Goal: Task Accomplishment & Management: Complete application form

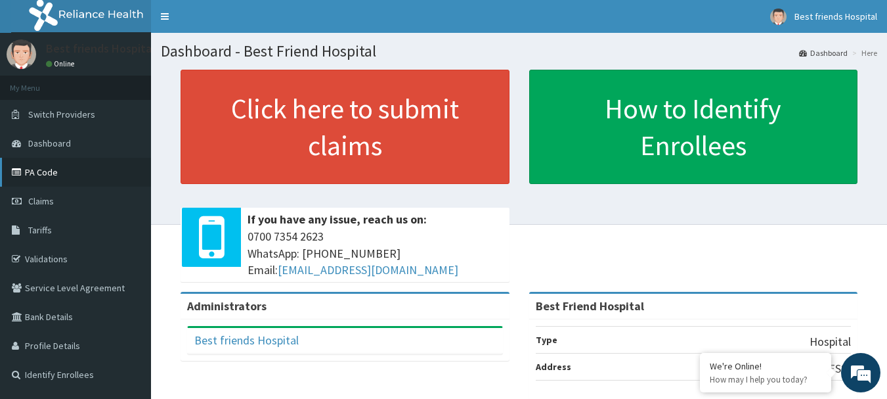
click at [50, 165] on link "PA Code" at bounding box center [75, 172] width 151 height 29
click at [30, 202] on span "Claims" at bounding box center [41, 201] width 26 height 12
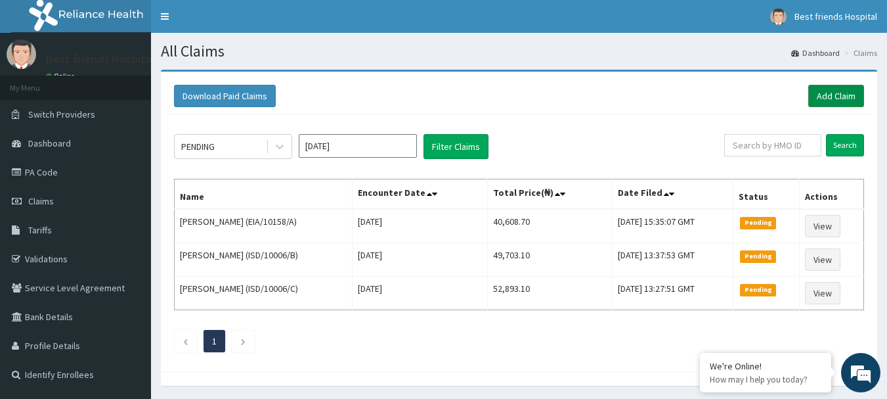
click at [856, 87] on link "Add Claim" at bounding box center [837, 96] width 56 height 22
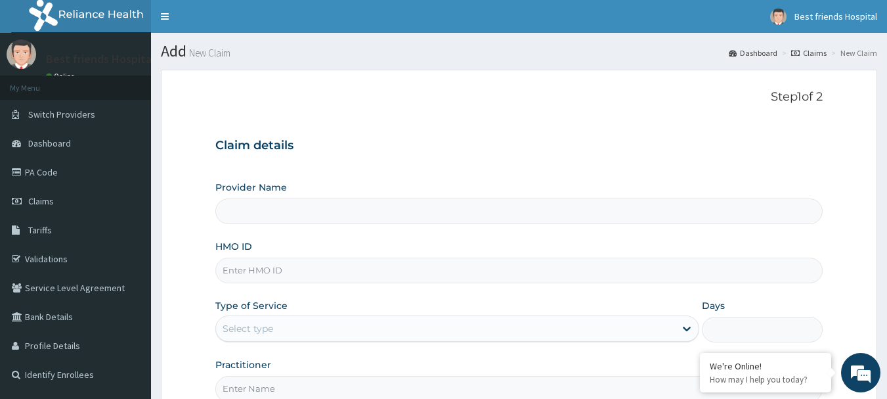
type input "Best Friend Hospital"
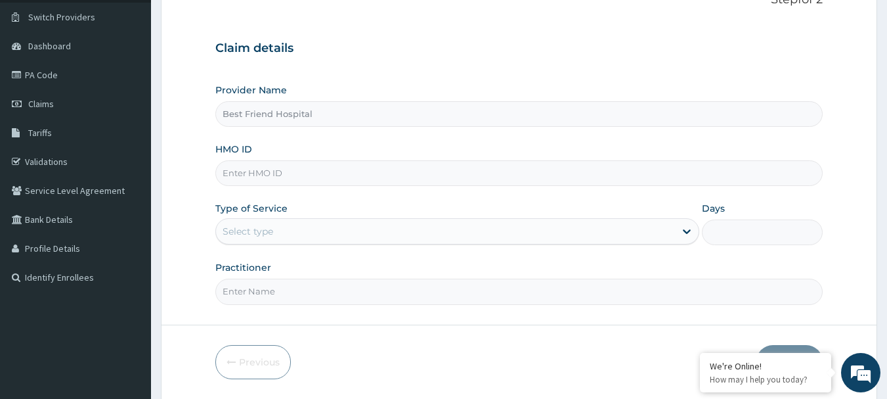
scroll to position [131, 0]
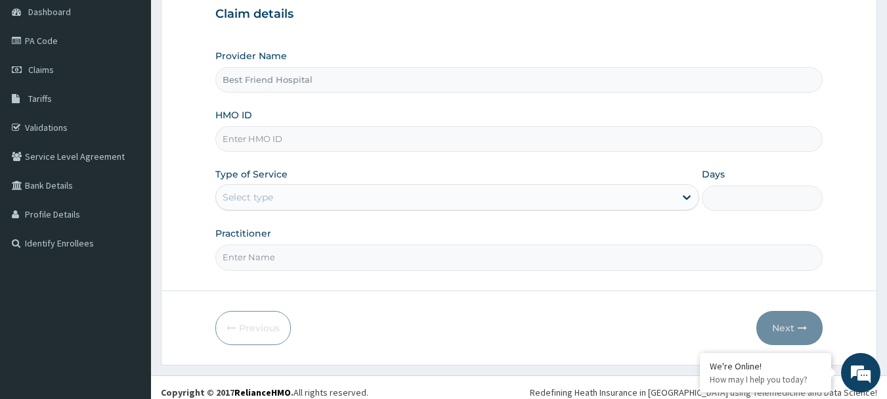
click at [266, 146] on input "HMO ID" at bounding box center [519, 139] width 608 height 26
paste input "BPV/10026/A"
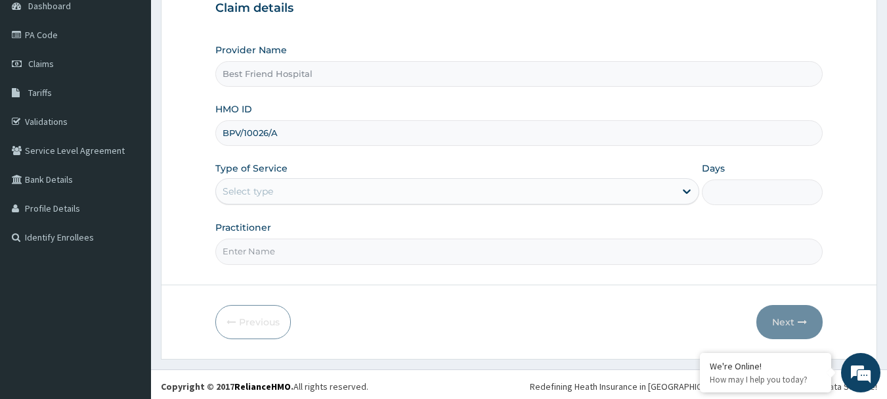
scroll to position [141, 0]
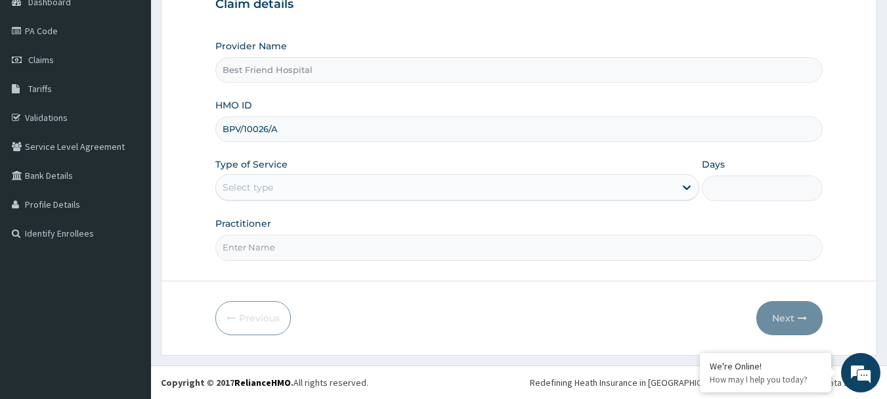
type input "BPV/10026/A"
click at [324, 186] on div "Select type" at bounding box center [445, 187] width 459 height 21
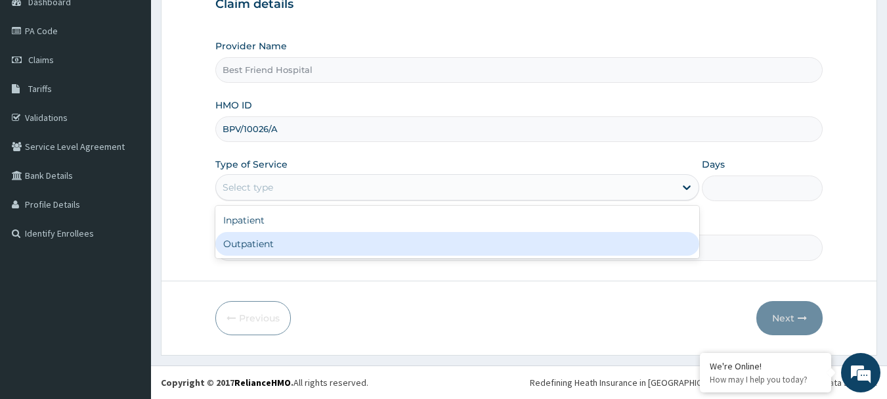
click at [331, 244] on div "Outpatient" at bounding box center [457, 244] width 484 height 24
type input "1"
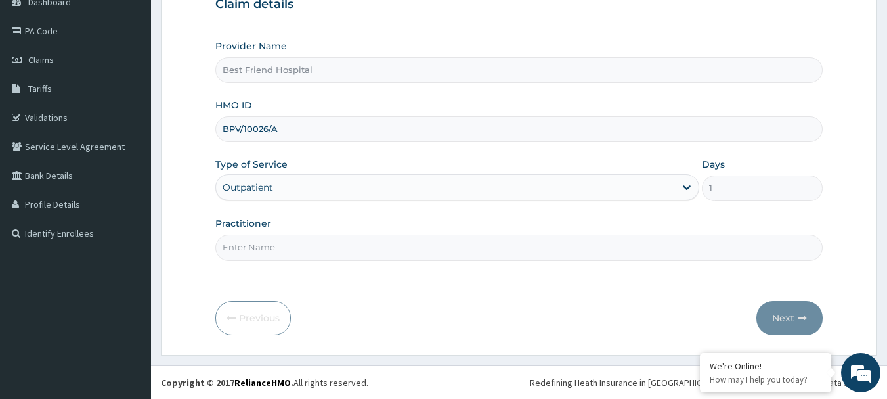
click at [331, 244] on input "Practitioner" at bounding box center [519, 247] width 608 height 26
type input "DR. OLANREWAJU"
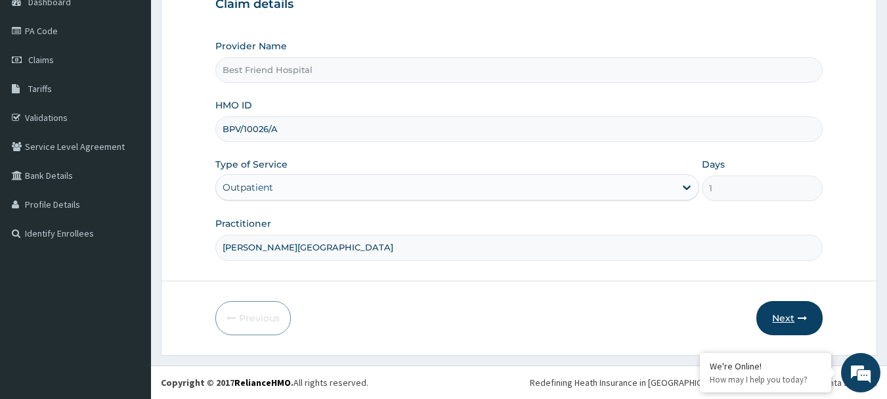
click at [778, 318] on button "Next" at bounding box center [790, 318] width 66 height 34
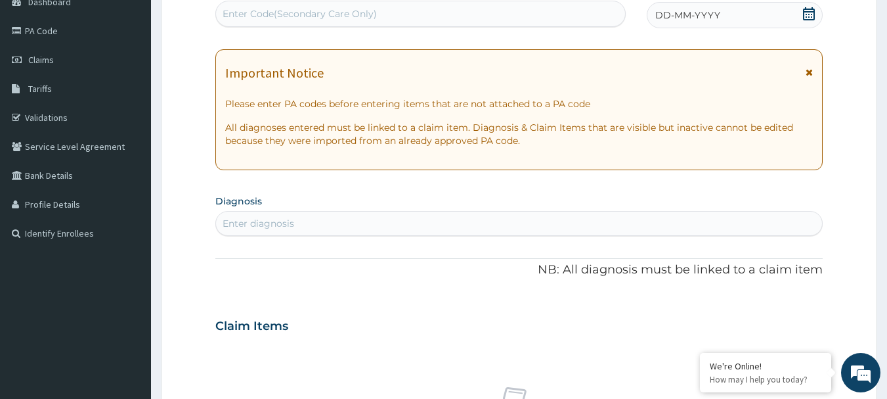
click at [359, 8] on div "Enter Code(Secondary Care Only)" at bounding box center [300, 13] width 154 height 13
type input "PA/9D0725"
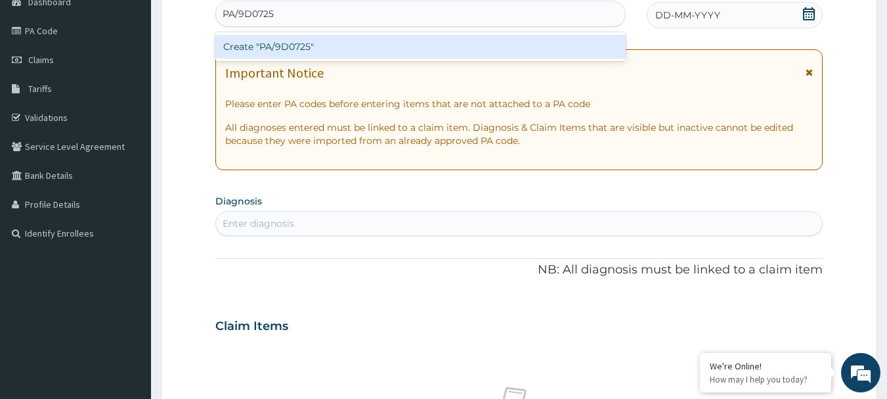
click at [347, 43] on div "Create "PA/9D0725"" at bounding box center [420, 47] width 411 height 24
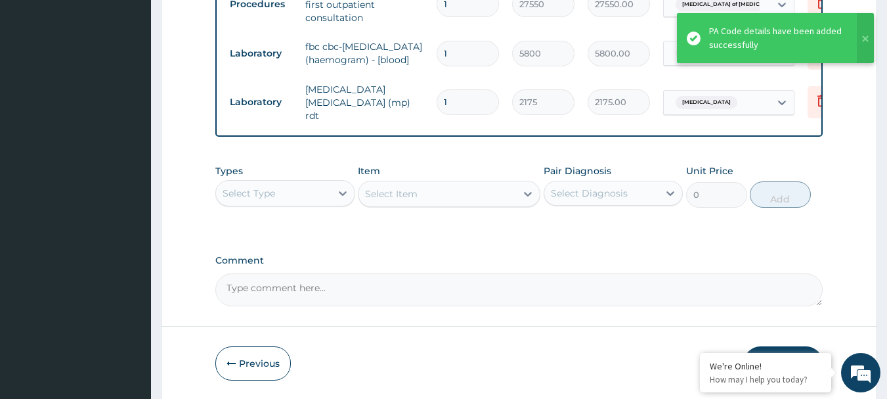
scroll to position [737, 0]
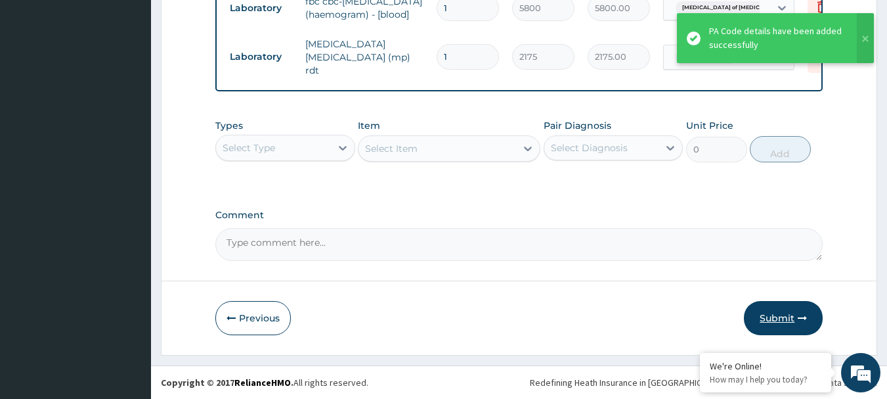
click at [781, 318] on button "Submit" at bounding box center [783, 318] width 79 height 34
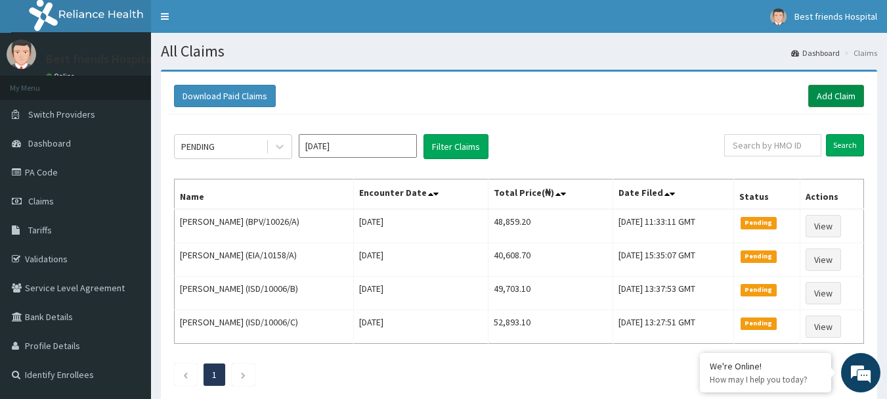
click at [833, 98] on link "Add Claim" at bounding box center [837, 96] width 56 height 22
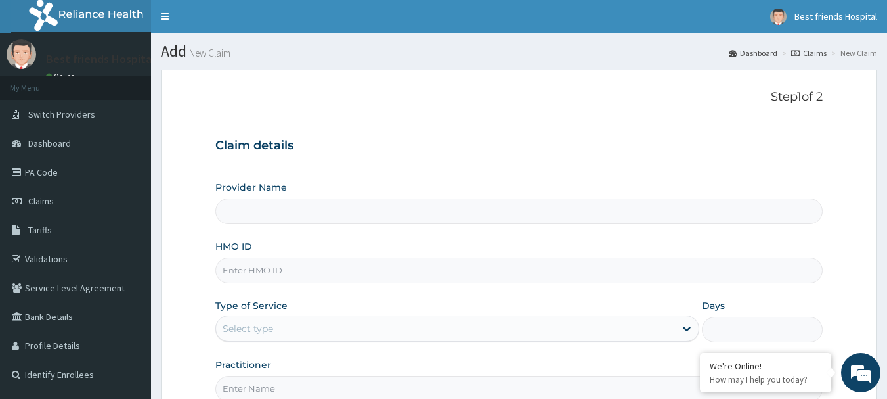
type input "Best Friend Hospital"
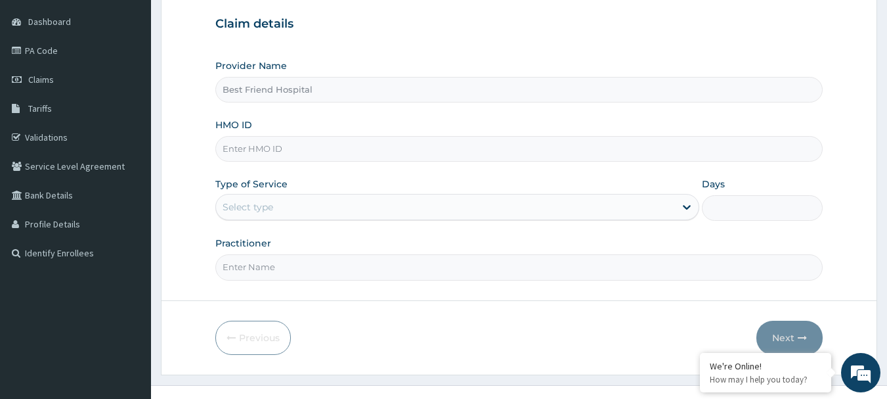
scroll to position [131, 0]
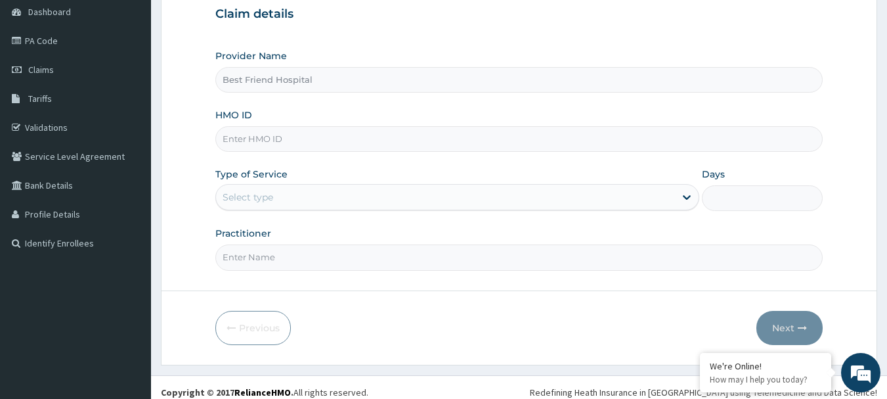
click at [284, 143] on input "HMO ID" at bounding box center [519, 139] width 608 height 26
paste input "PPG/10360/A"
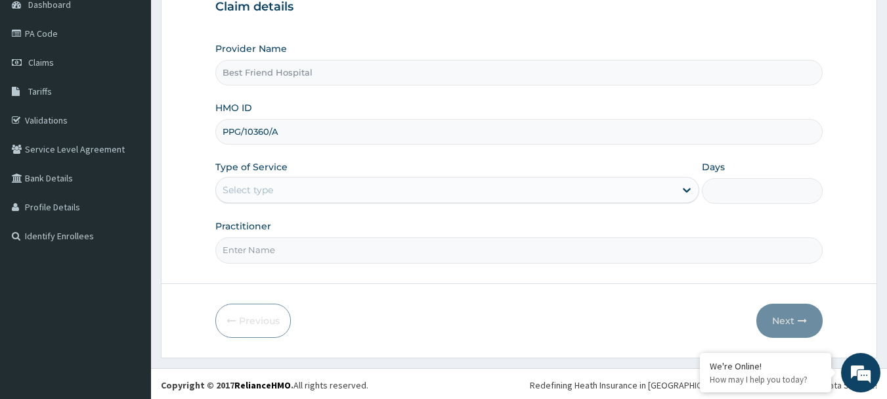
scroll to position [141, 0]
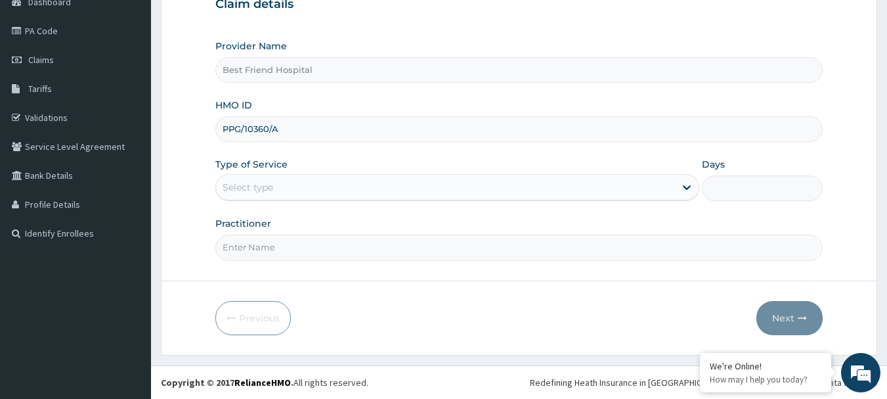
type input "PPG/10360/A"
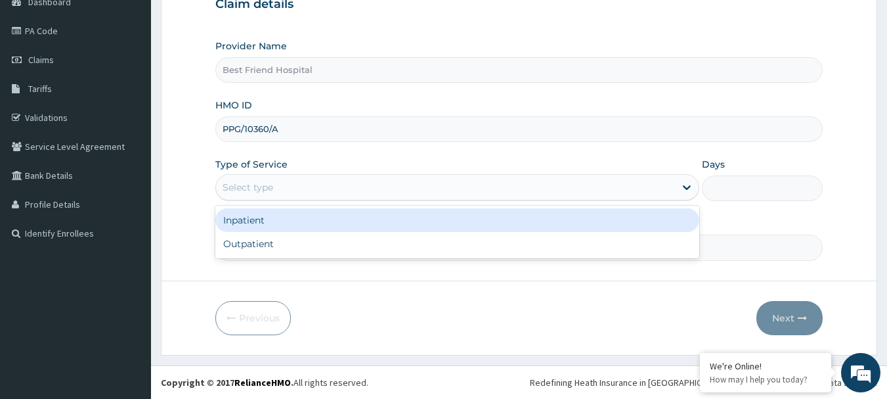
click at [327, 192] on div "Select type" at bounding box center [445, 187] width 459 height 21
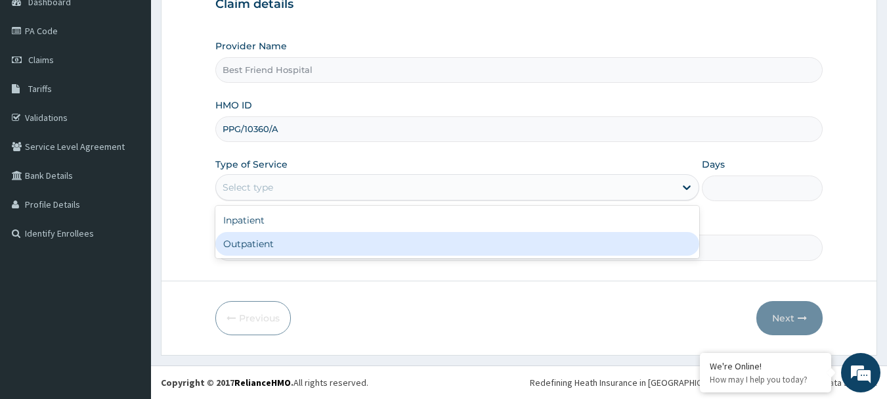
click at [313, 246] on div "Outpatient" at bounding box center [457, 244] width 484 height 24
type input "1"
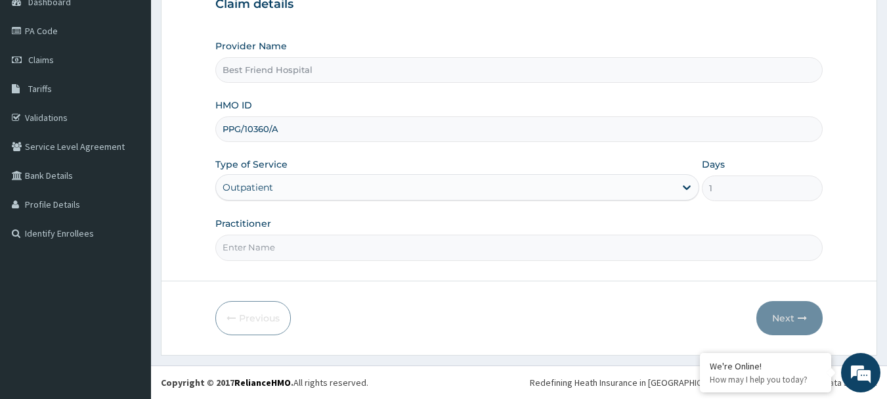
click at [313, 255] on input "Practitioner" at bounding box center [519, 247] width 608 height 26
type input "[PERSON_NAME][GEOGRAPHIC_DATA]"
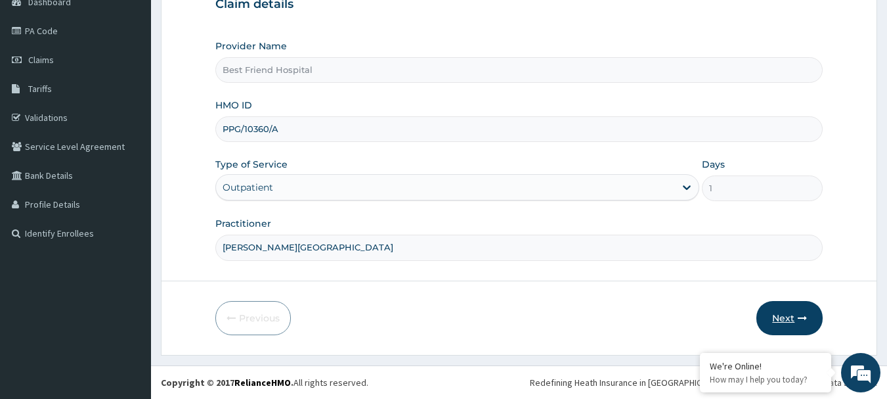
click at [782, 314] on button "Next" at bounding box center [790, 318] width 66 height 34
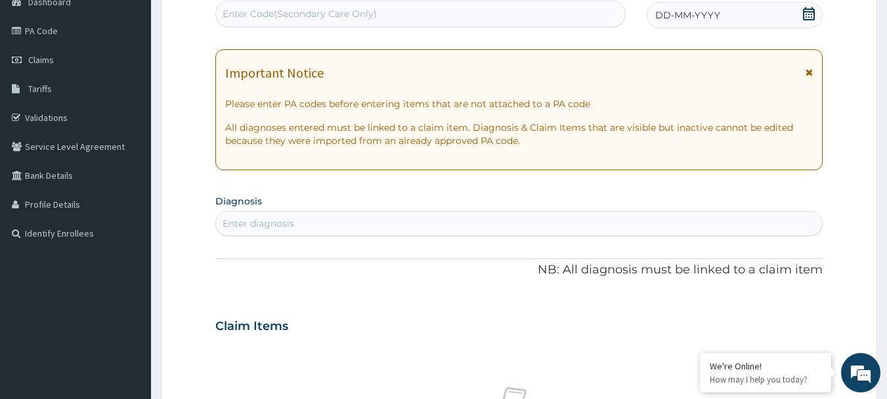
click at [425, 18] on div "Enter Code(Secondary Care Only)" at bounding box center [421, 13] width 410 height 21
type input "PA/DE42DC"
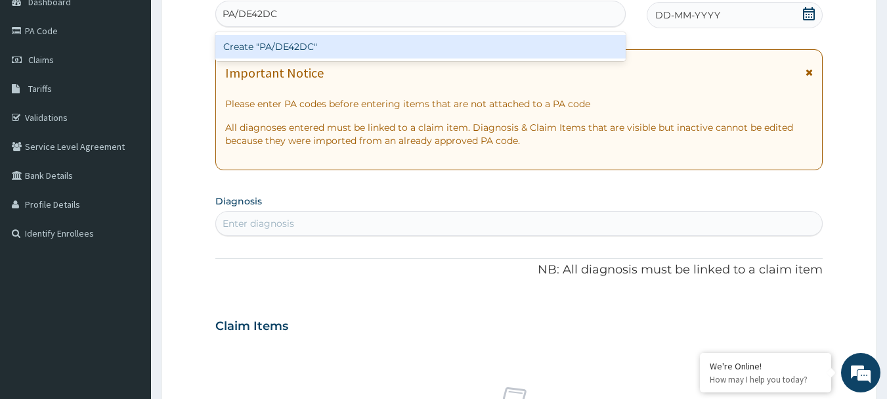
click at [413, 50] on div "Create "PA/DE42DC"" at bounding box center [420, 47] width 411 height 24
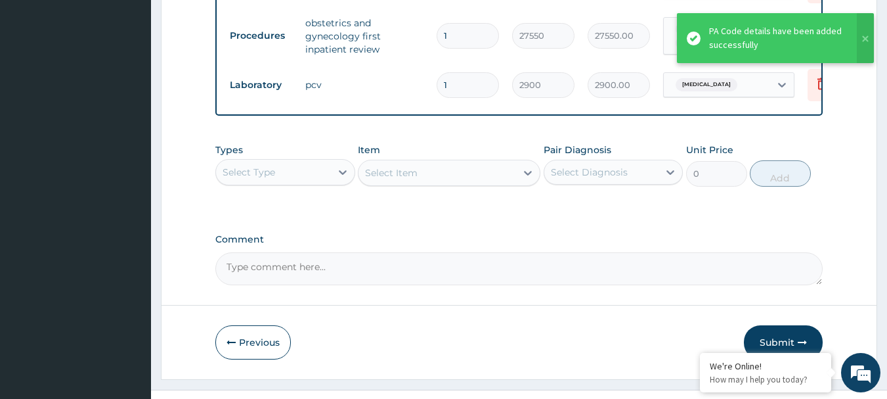
scroll to position [684, 0]
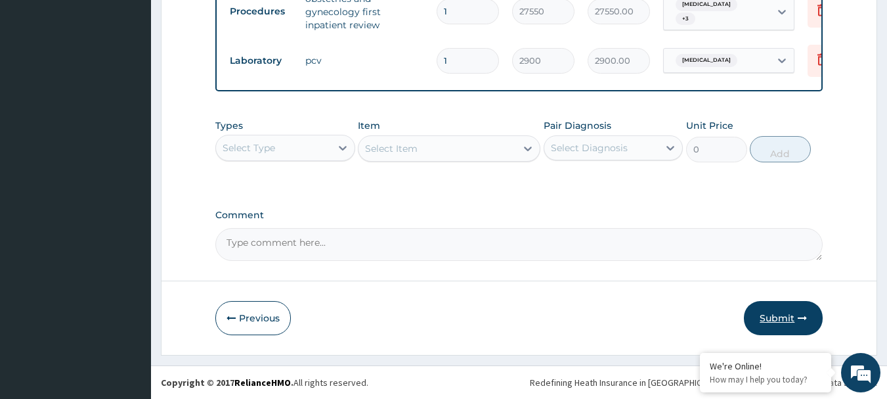
click at [781, 326] on button "Submit" at bounding box center [783, 318] width 79 height 34
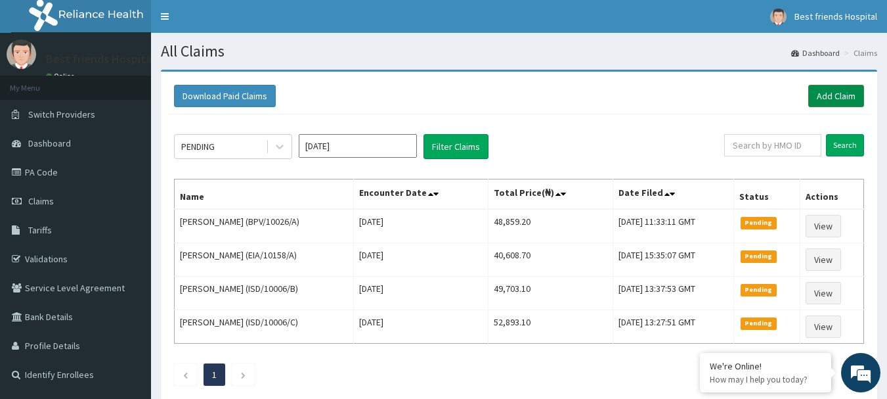
click at [818, 91] on link "Add Claim" at bounding box center [837, 96] width 56 height 22
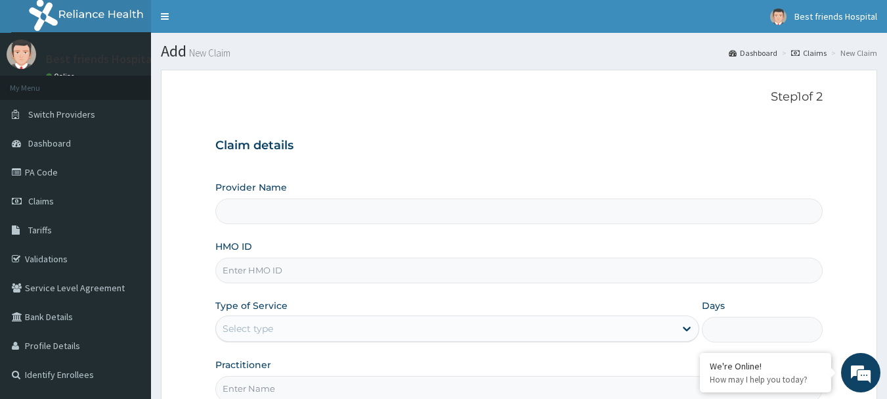
paste input "PPG/10360/A"
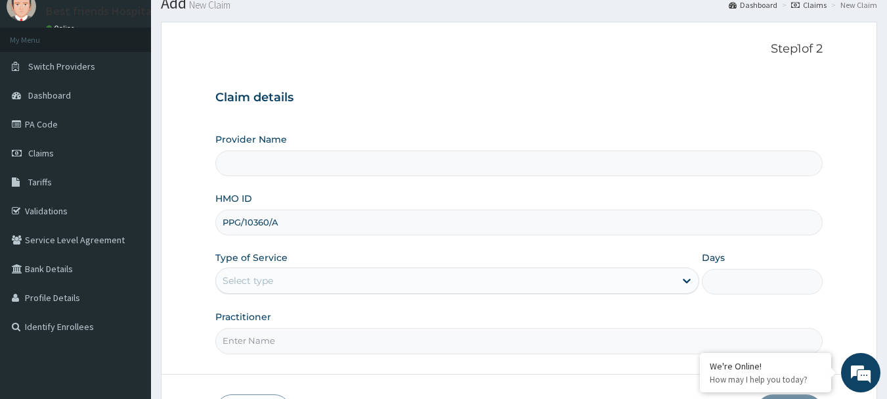
scroll to position [66, 0]
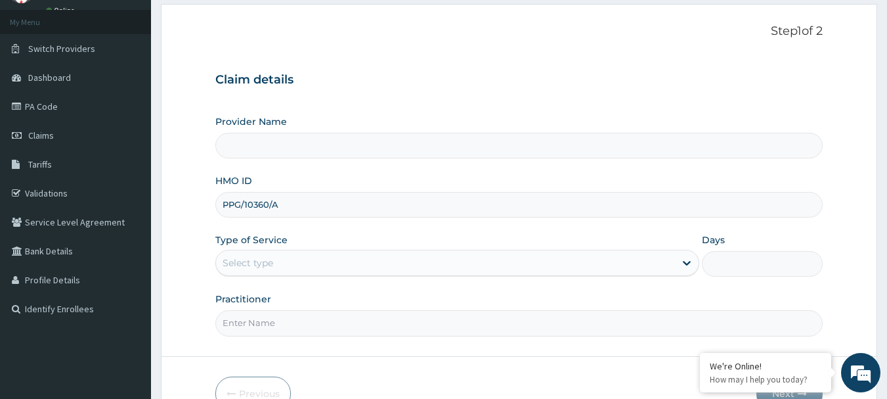
type input "PPG/10360/A"
click at [322, 268] on div "Select type" at bounding box center [445, 262] width 459 height 21
click at [315, 158] on input "Provider Name" at bounding box center [519, 146] width 608 height 26
click at [319, 143] on input "Provider Name" at bounding box center [519, 146] width 608 height 26
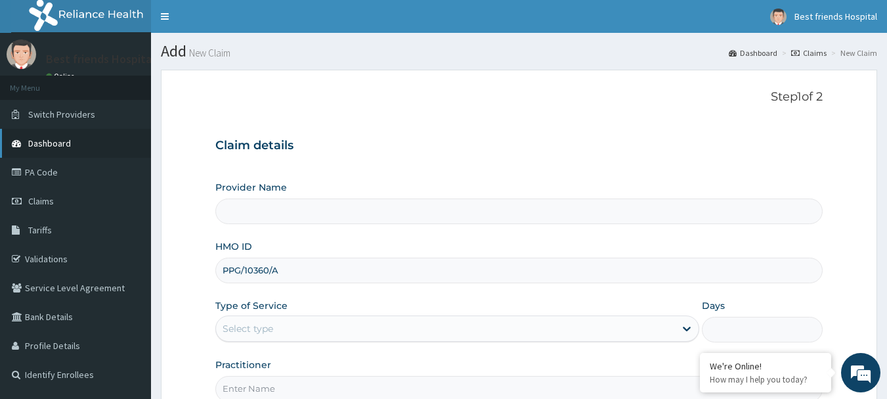
click at [65, 137] on link "Dashboard" at bounding box center [75, 143] width 151 height 29
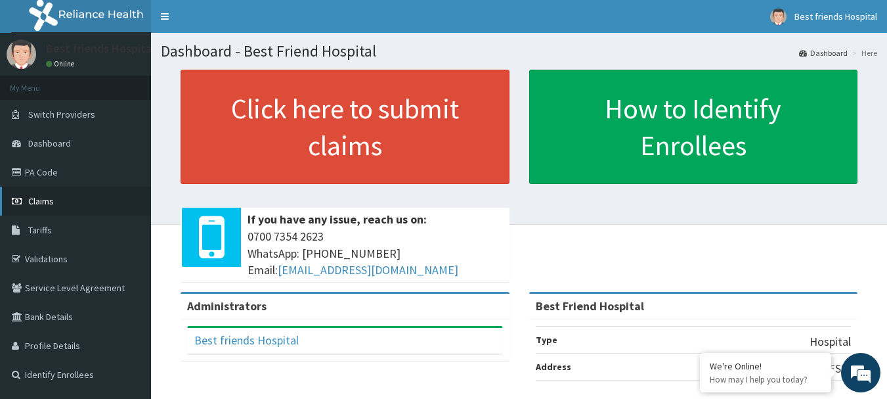
click at [52, 203] on span "Claims" at bounding box center [41, 201] width 26 height 12
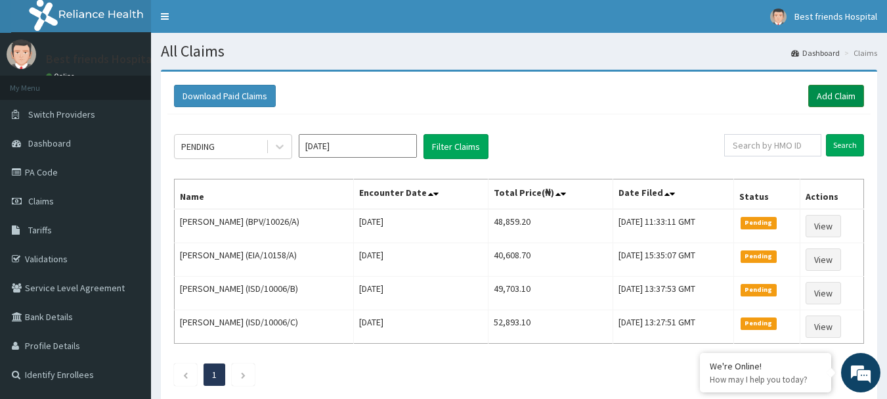
click at [831, 95] on link "Add Claim" at bounding box center [837, 96] width 56 height 22
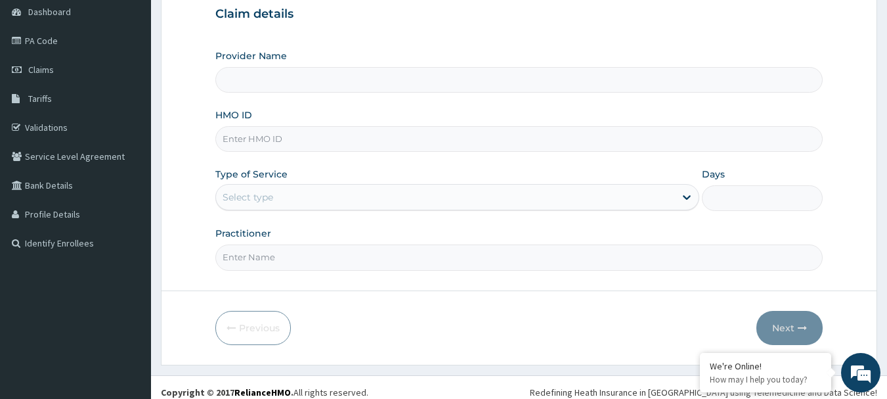
type input "Best Friend Hospital"
click at [335, 132] on input "HMO ID" at bounding box center [519, 139] width 608 height 26
paste input "PPG/10360/A"
type input "PPG/10360/A"
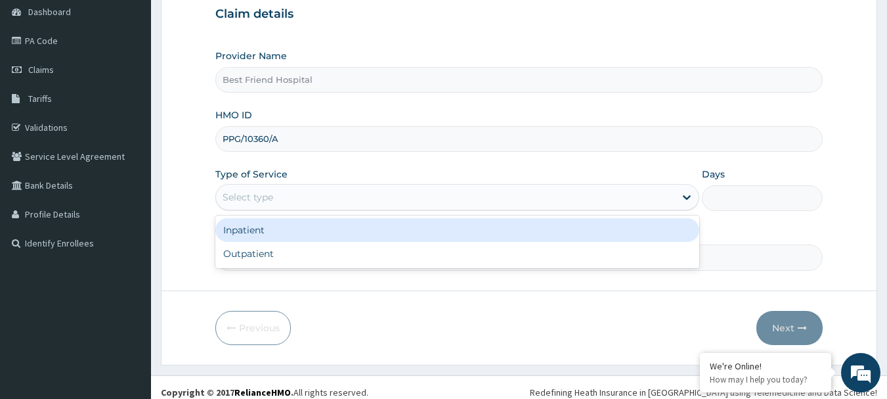
click at [486, 206] on div "Select type" at bounding box center [445, 197] width 459 height 21
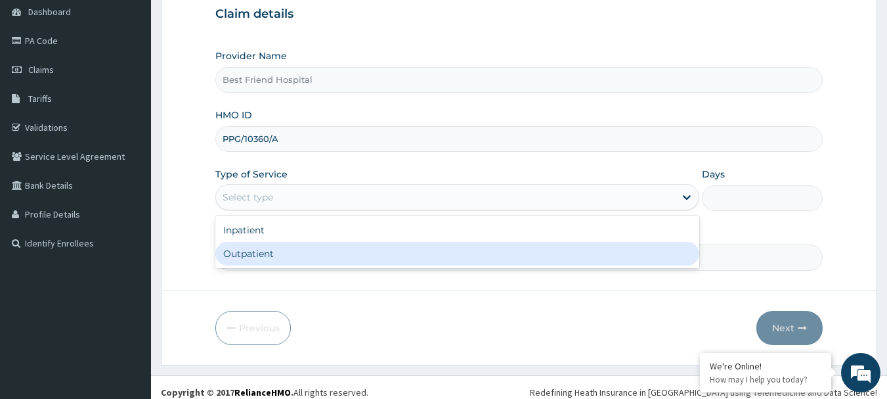
click at [456, 256] on div "Outpatient" at bounding box center [457, 254] width 484 height 24
type input "1"
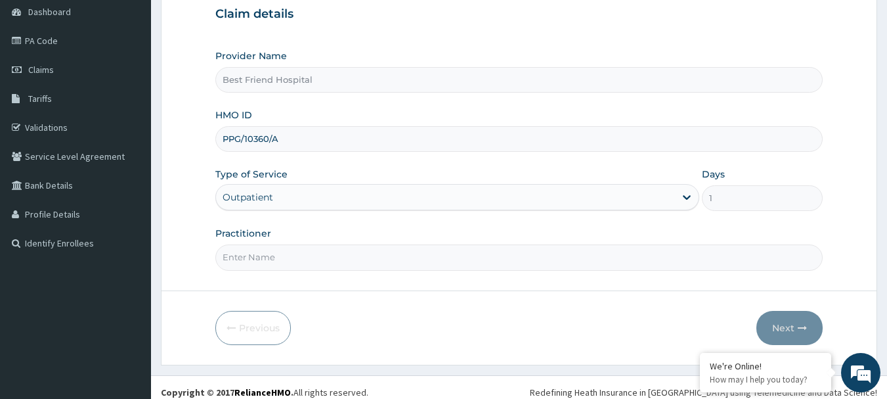
click at [449, 268] on input "Practitioner" at bounding box center [519, 257] width 608 height 26
type input "DR. OLANREWAJU"
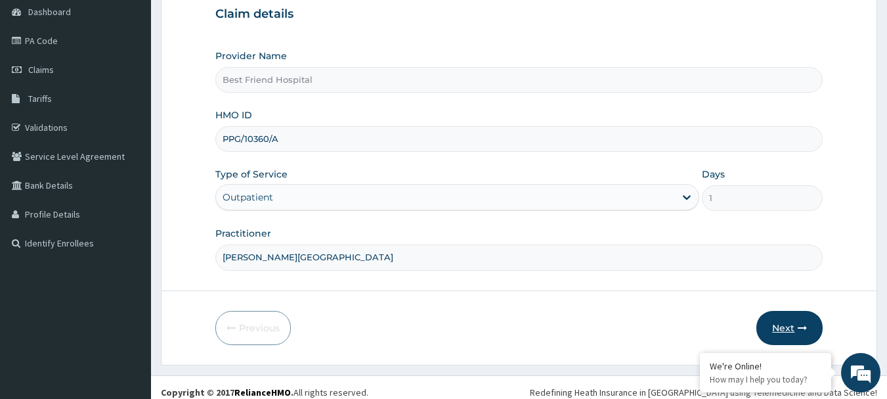
click at [802, 323] on icon "button" at bounding box center [802, 327] width 9 height 9
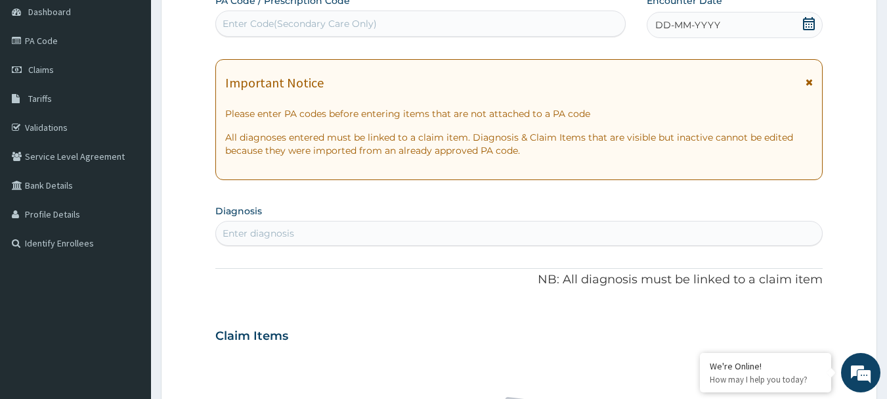
click at [540, 19] on div "Enter Code(Secondary Care Only)" at bounding box center [421, 23] width 410 height 21
type input "PA/DE42DC"
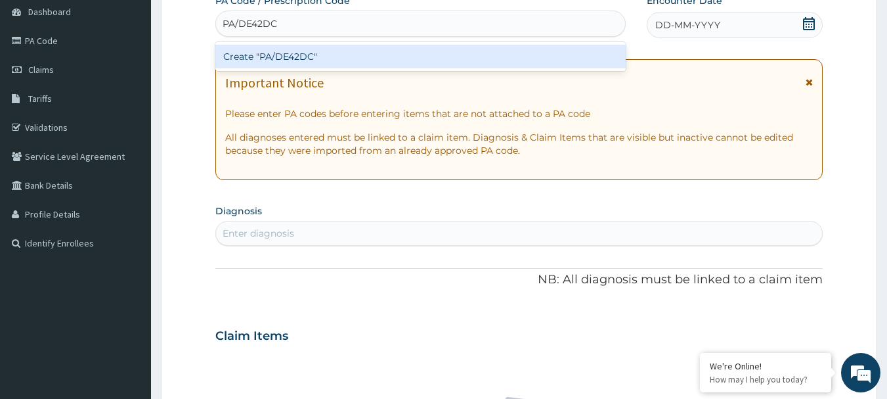
click at [449, 60] on div "Create "PA/DE42DC"" at bounding box center [420, 57] width 411 height 24
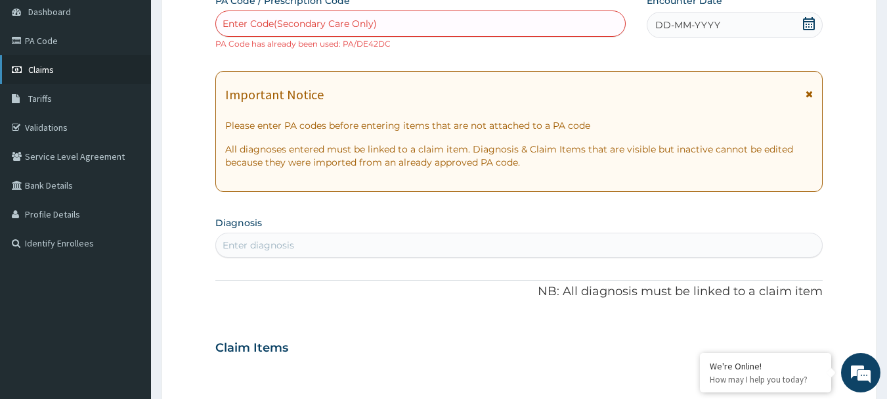
click at [51, 70] on span "Claims" at bounding box center [41, 70] width 26 height 12
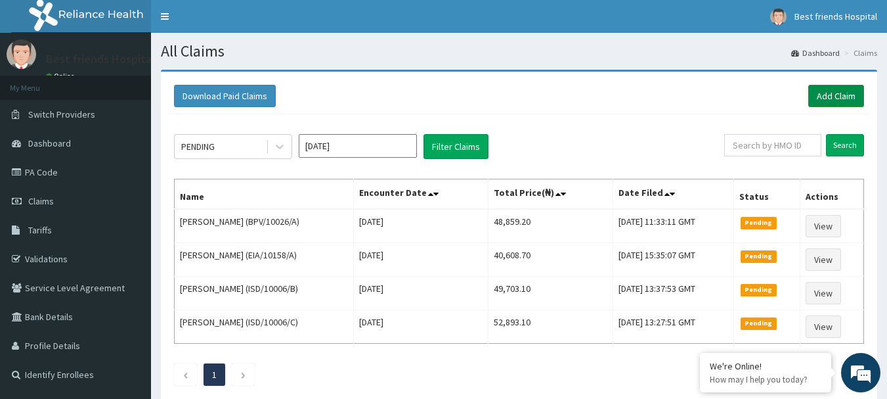
click at [817, 97] on link "Add Claim" at bounding box center [837, 96] width 56 height 22
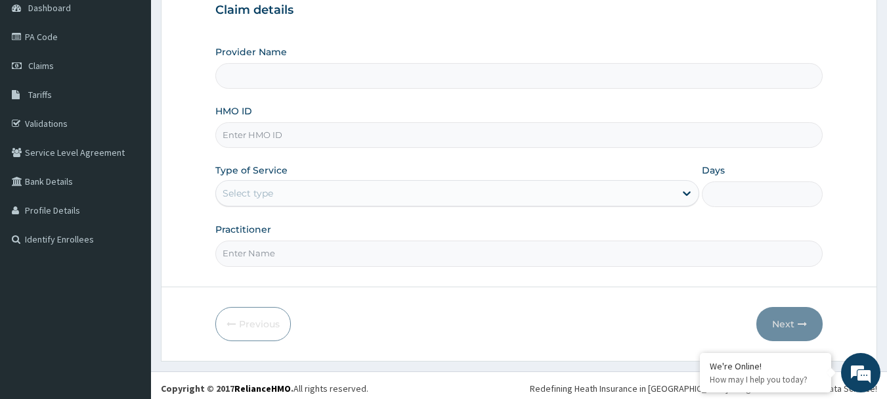
scroll to position [141, 0]
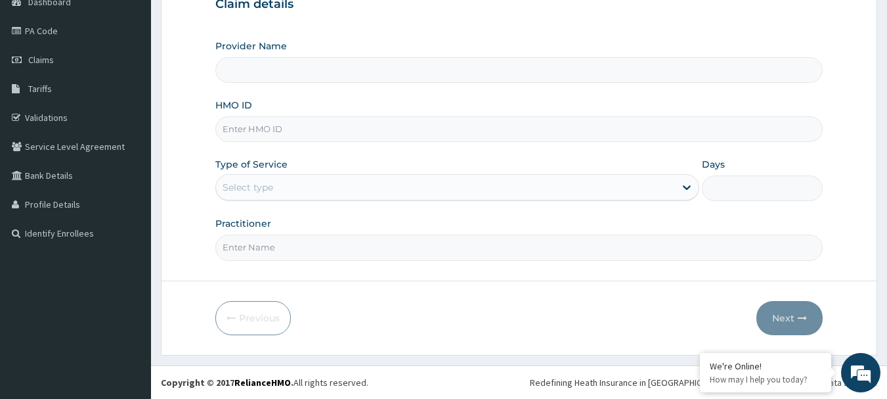
type input "Best Friend Hospital"
click at [273, 130] on input "HMO ID" at bounding box center [519, 129] width 608 height 26
paste input "WAK/10235/A"
type input "WAK/10235/A"
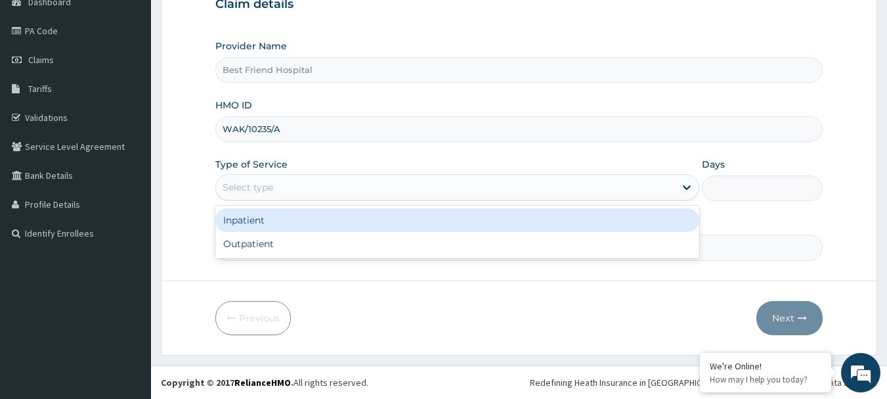
click at [312, 186] on div "Select type" at bounding box center [445, 187] width 459 height 21
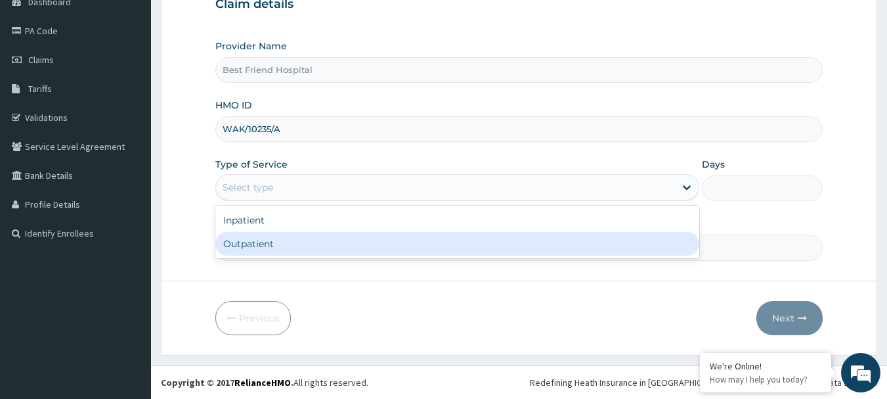
click at [311, 240] on div "Outpatient" at bounding box center [457, 244] width 484 height 24
type input "1"
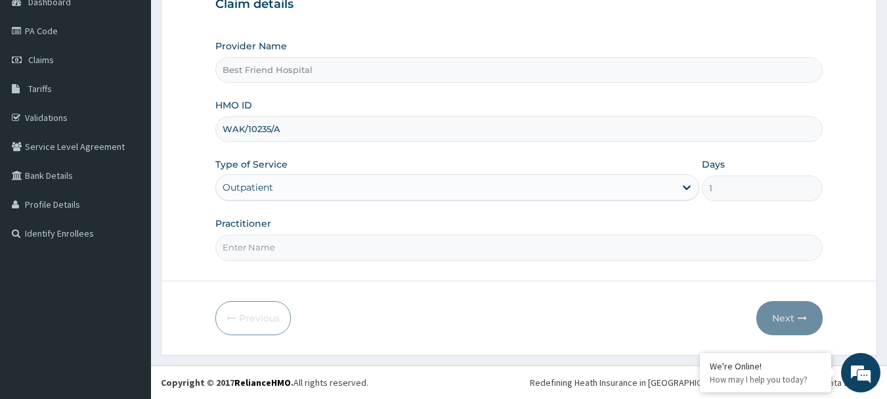
click at [311, 252] on input "Practitioner" at bounding box center [519, 247] width 608 height 26
type input "DR. OLANREWAJU"
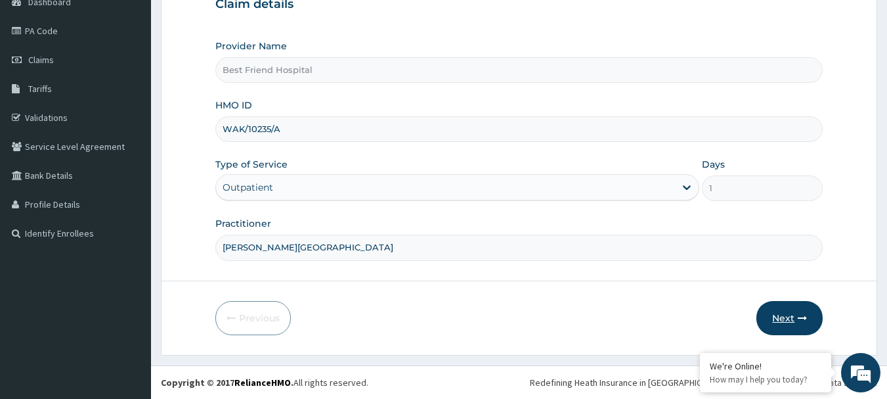
click at [784, 317] on button "Next" at bounding box center [790, 318] width 66 height 34
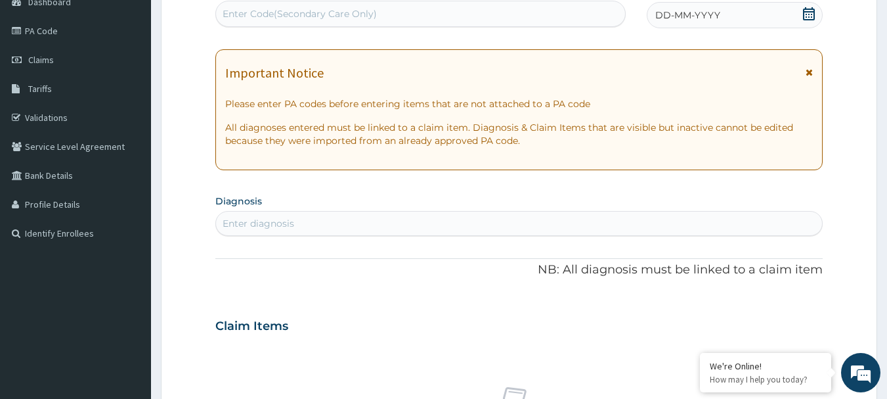
click at [411, 10] on div "Enter Code(Secondary Care Only)" at bounding box center [421, 13] width 410 height 21
type input "PA/32DF71"
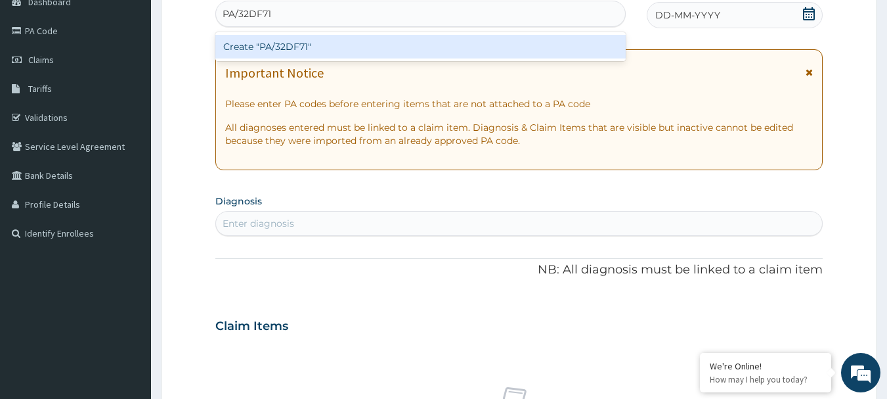
click at [368, 47] on div "Create "PA/32DF71"" at bounding box center [420, 47] width 411 height 24
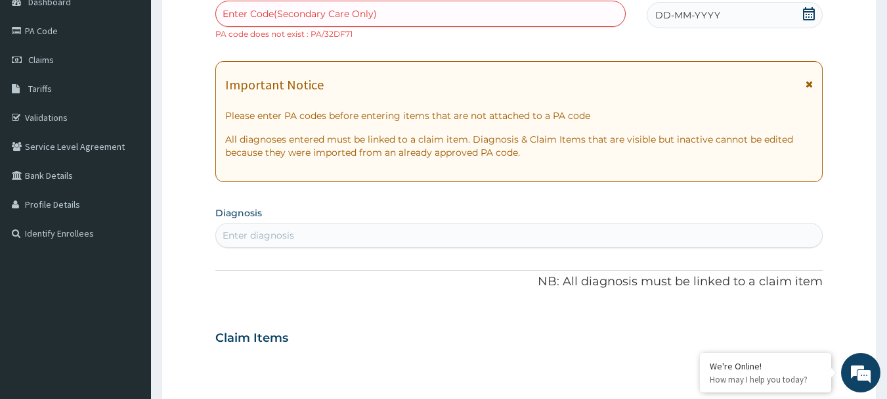
click at [416, 15] on div "Enter Code(Secondary Care Only)" at bounding box center [421, 13] width 410 height 21
type input "PA/B2DF71"
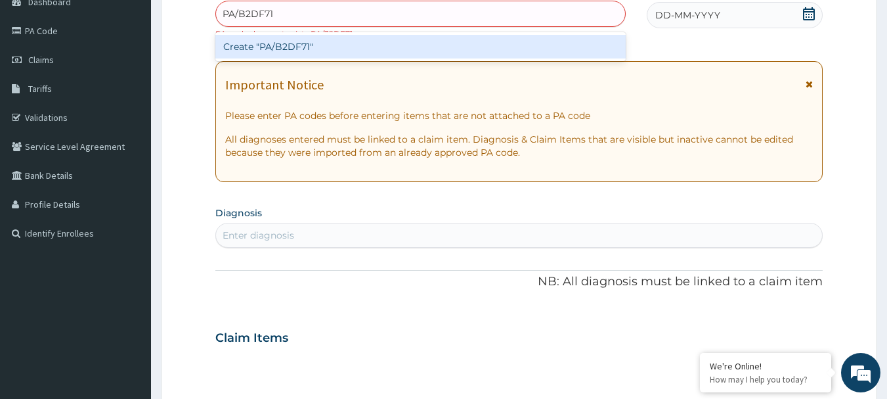
click at [389, 53] on div "Create "PA/B2DF71"" at bounding box center [420, 47] width 411 height 24
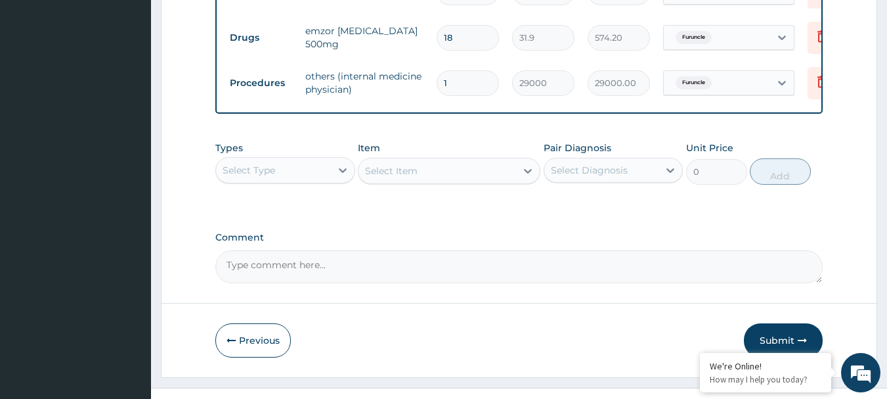
scroll to position [632, 0]
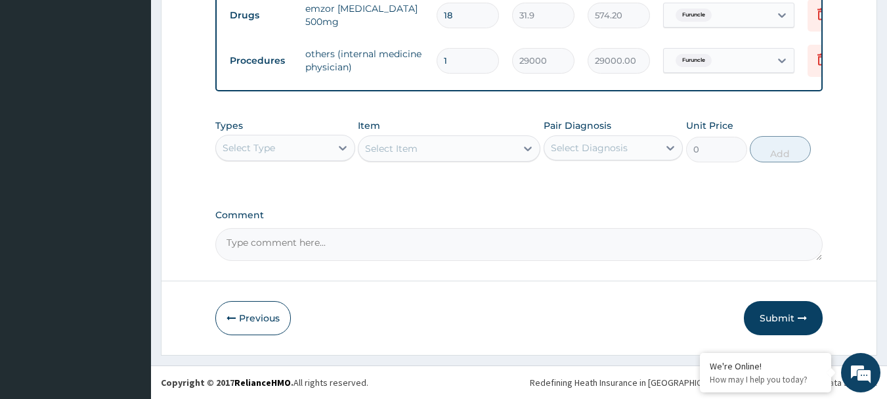
click at [769, 311] on button "Submit" at bounding box center [783, 318] width 79 height 34
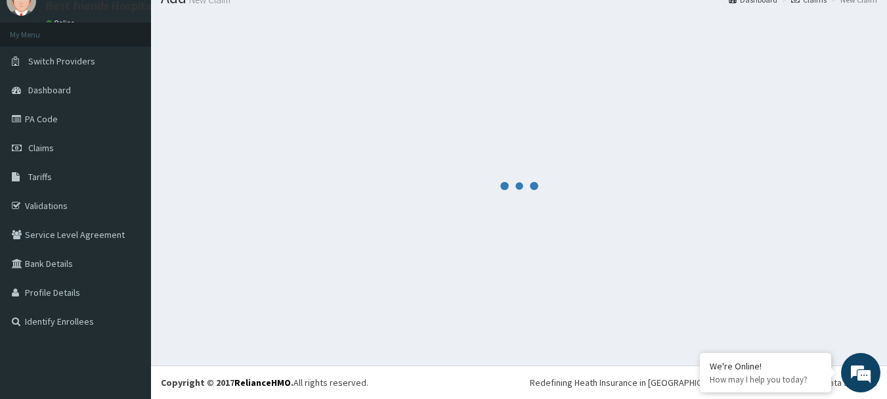
scroll to position [53, 0]
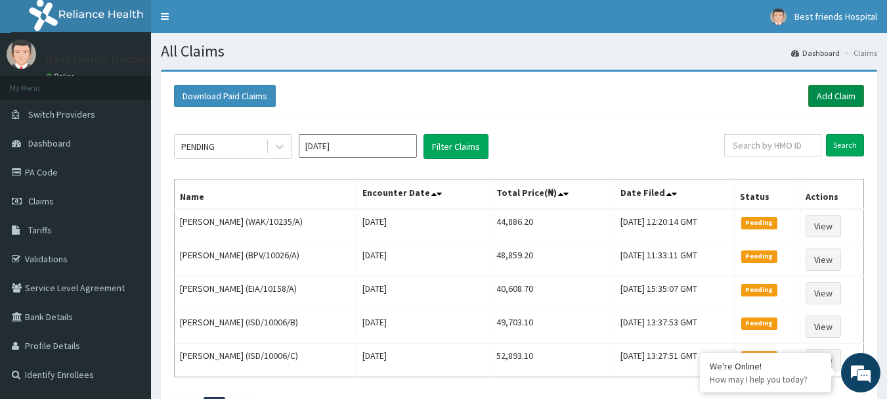
click at [813, 98] on link "Add Claim" at bounding box center [837, 96] width 56 height 22
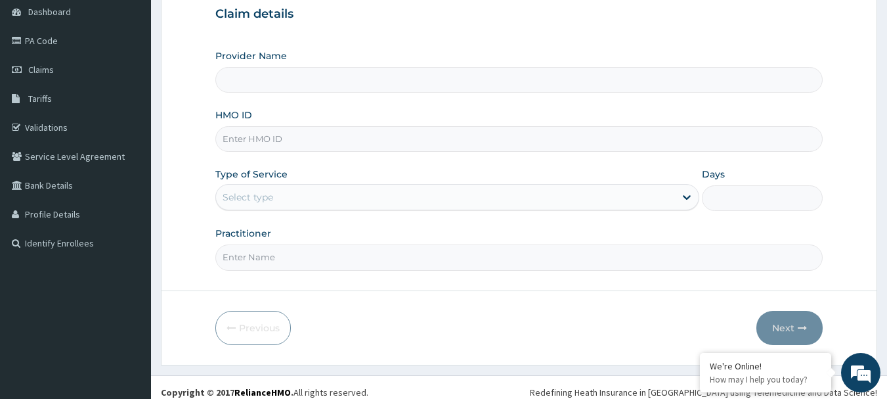
click at [290, 137] on input "HMO ID" at bounding box center [519, 139] width 608 height 26
type input "Best Friend Hospital"
paste input "TEN/10284/B"
type input "TEN/10284/B"
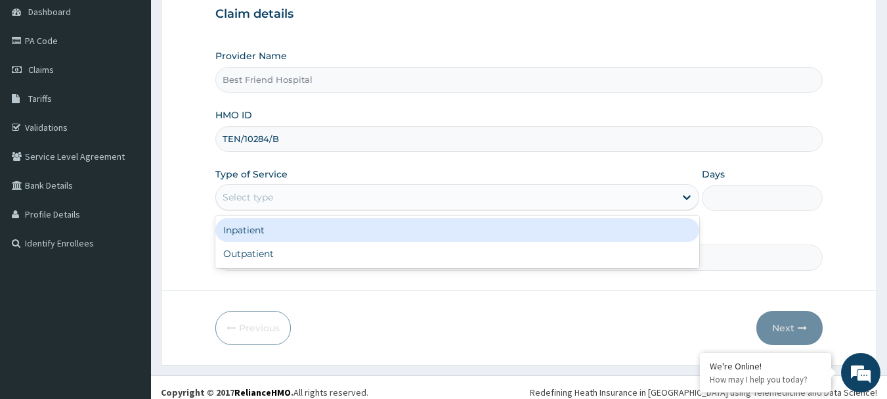
drag, startPoint x: 321, startPoint y: 198, endPoint x: 328, endPoint y: 238, distance: 40.6
click at [324, 210] on div "option Inpatient focused, 1 of 2. 2 results available. Use Up and Down to choos…" at bounding box center [457, 197] width 484 height 26
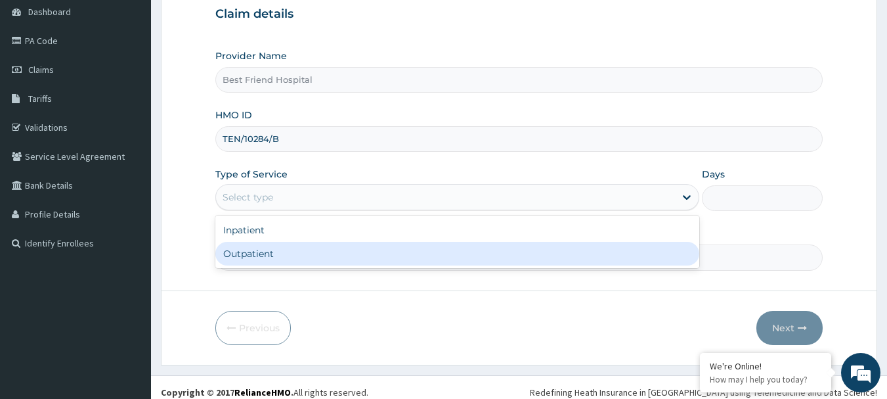
click at [327, 245] on div "Inpatient Outpatient" at bounding box center [457, 241] width 484 height 53
click at [305, 248] on div "Outpatient" at bounding box center [457, 254] width 484 height 24
type input "1"
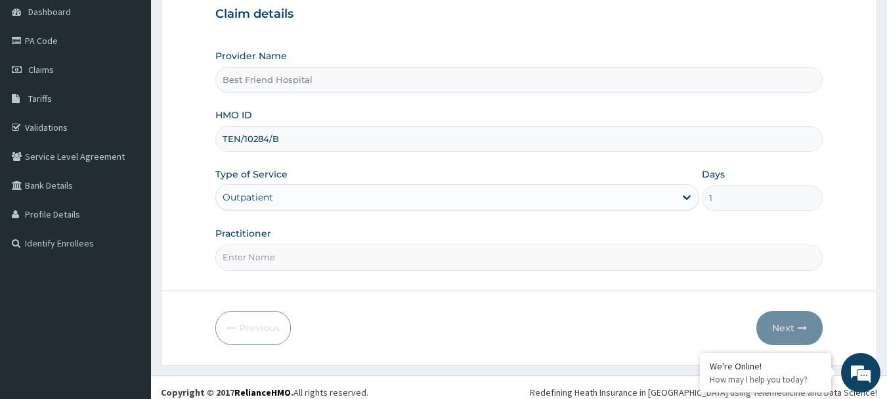
click at [305, 248] on input "Practitioner" at bounding box center [519, 257] width 608 height 26
type input "[PERSON_NAME][GEOGRAPHIC_DATA]"
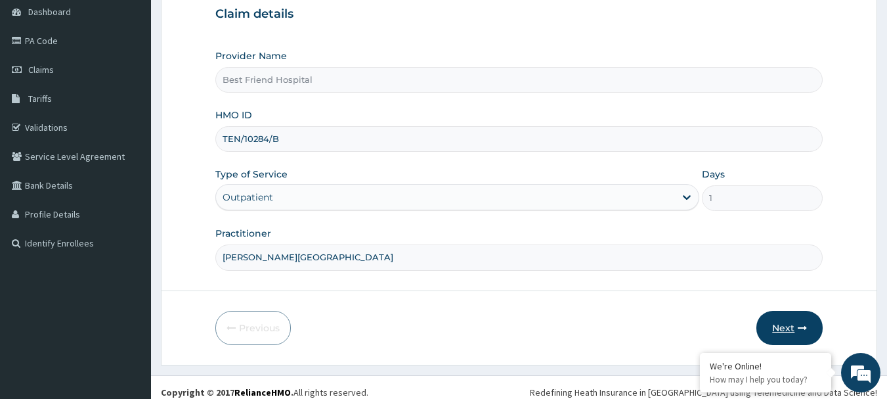
click at [805, 326] on icon "button" at bounding box center [802, 327] width 9 height 9
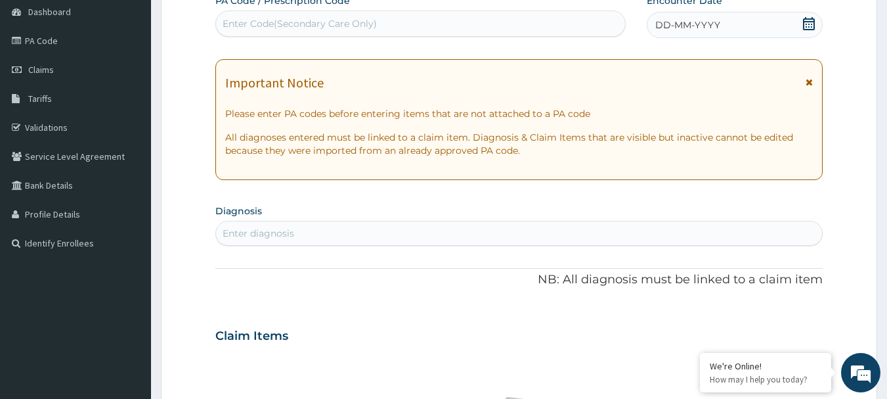
click at [577, 19] on div "Enter Code(Secondary Care Only)" at bounding box center [421, 23] width 410 height 21
type input "PA/179C4C"
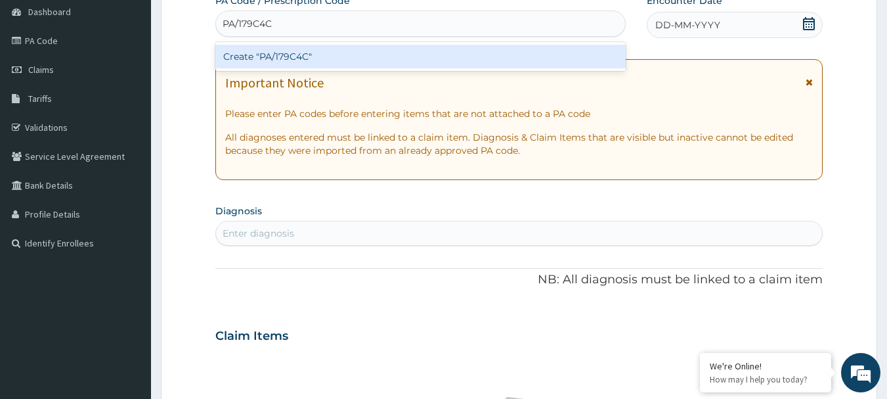
click at [498, 64] on div "Create "PA/179C4C"" at bounding box center [420, 57] width 411 height 24
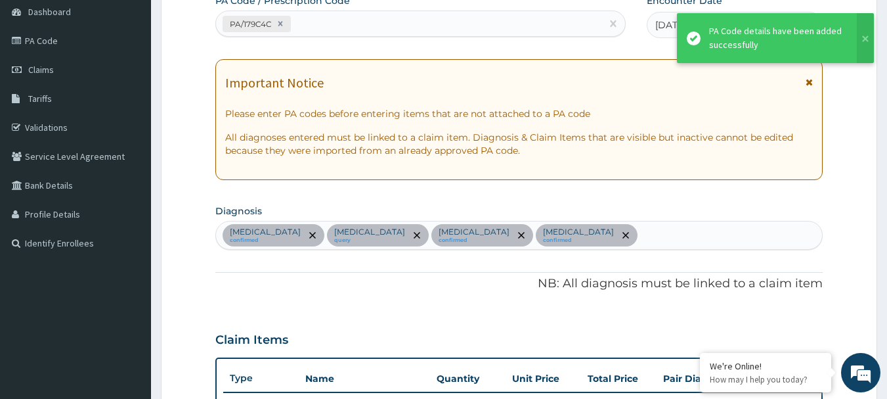
scroll to position [672, 0]
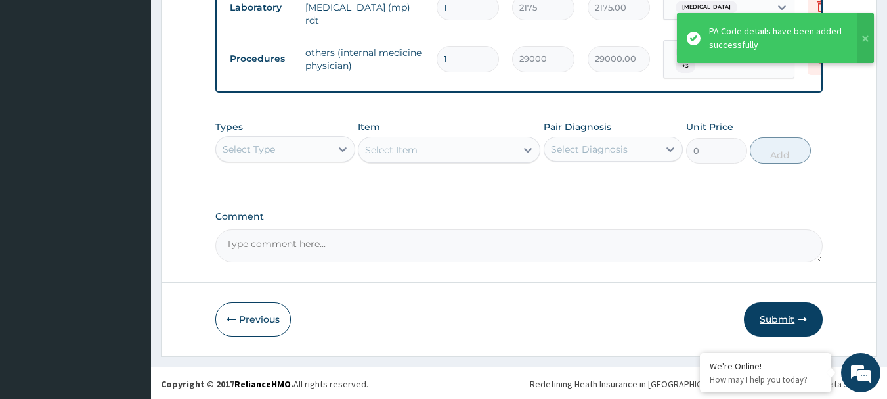
click at [771, 322] on button "Submit" at bounding box center [783, 319] width 79 height 34
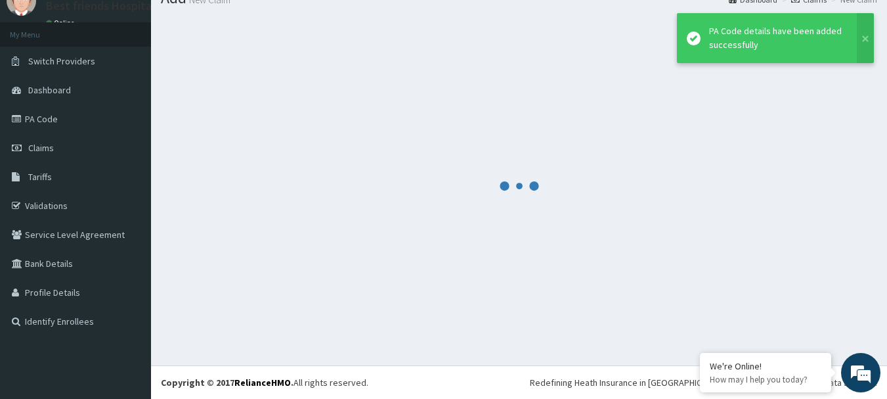
scroll to position [53, 0]
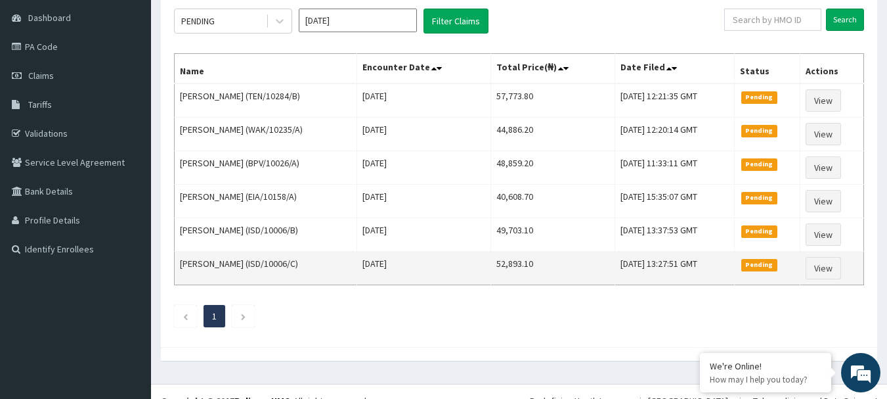
scroll to position [131, 0]
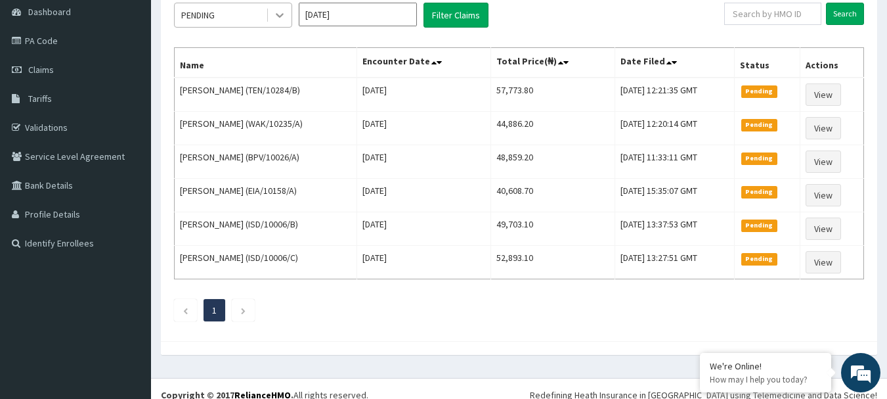
click at [282, 20] on icon at bounding box center [279, 15] width 13 height 13
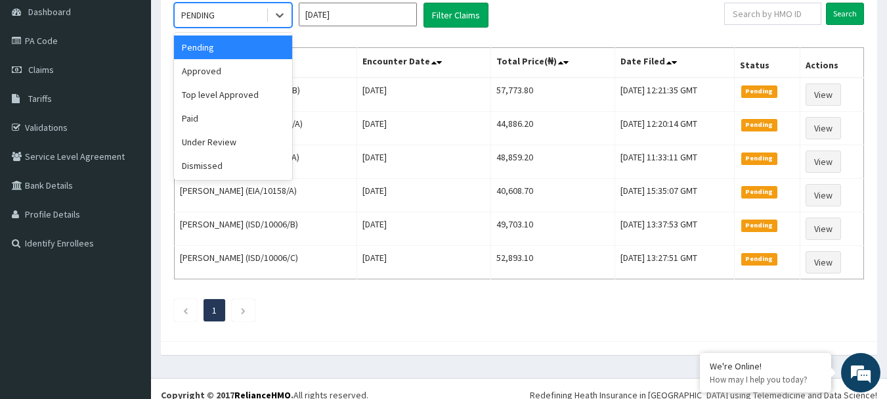
scroll to position [0, 0]
click at [263, 74] on div "Approved" at bounding box center [233, 71] width 118 height 24
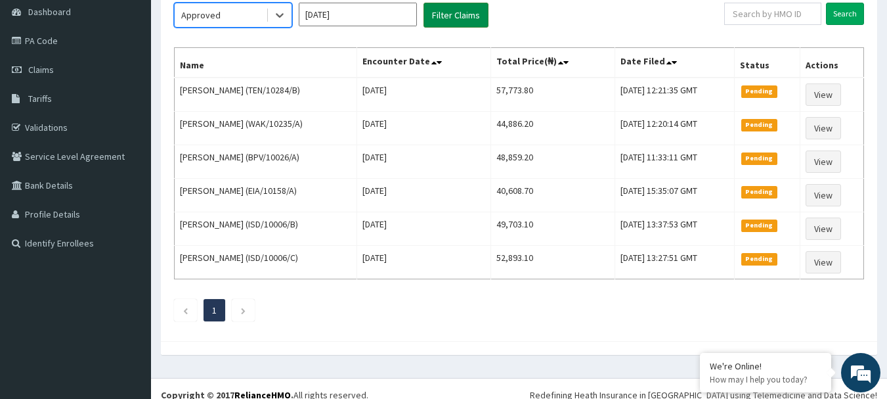
click at [435, 12] on button "Filter Claims" at bounding box center [456, 15] width 65 height 25
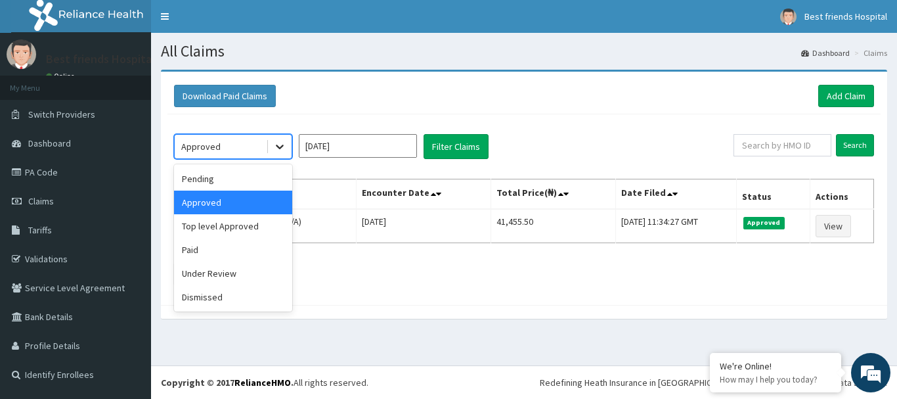
click at [282, 150] on icon at bounding box center [279, 146] width 13 height 13
click at [233, 259] on div "Paid" at bounding box center [233, 250] width 118 height 24
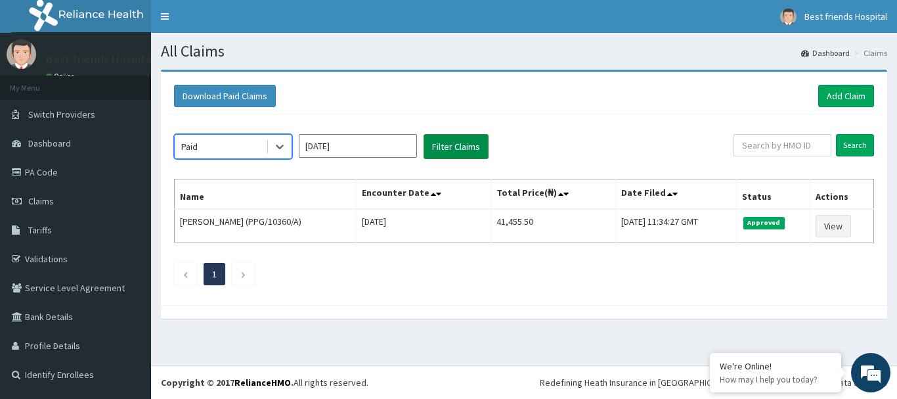
click at [457, 139] on button "Filter Claims" at bounding box center [456, 146] width 65 height 25
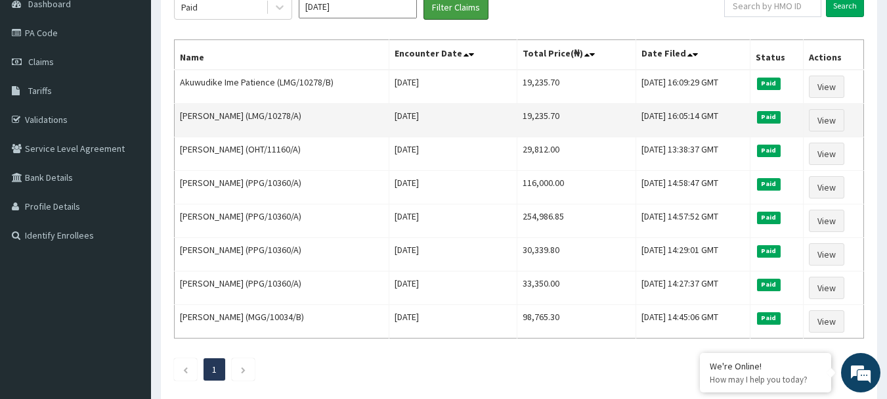
scroll to position [131, 0]
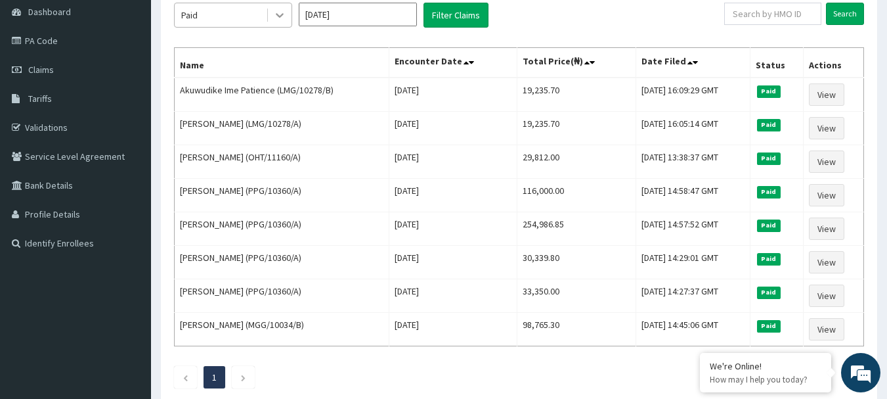
click at [276, 11] on icon at bounding box center [279, 15] width 13 height 13
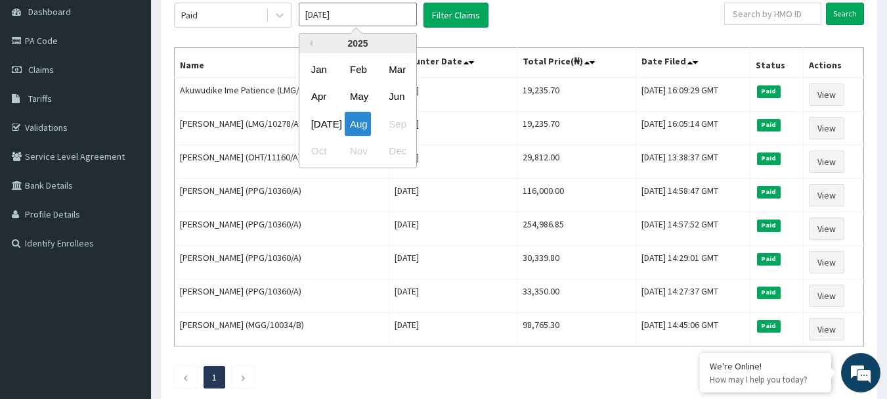
click at [408, 18] on input "Aug 2025" at bounding box center [358, 15] width 118 height 24
click at [323, 118] on div "Jul" at bounding box center [319, 124] width 26 height 24
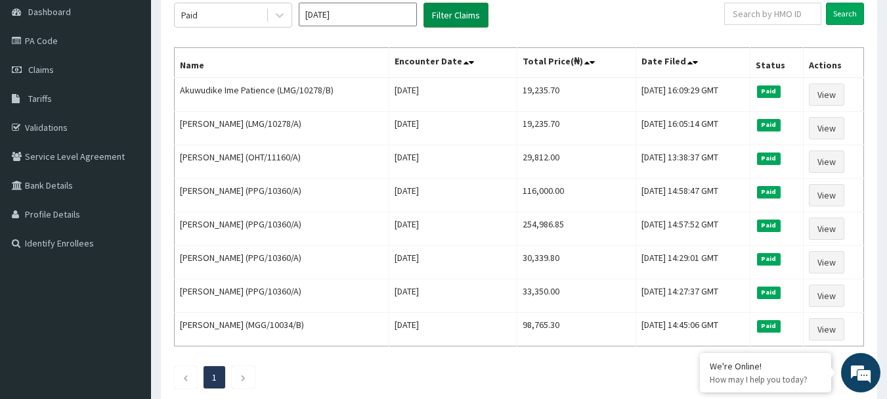
click at [442, 14] on button "Filter Claims" at bounding box center [456, 15] width 65 height 25
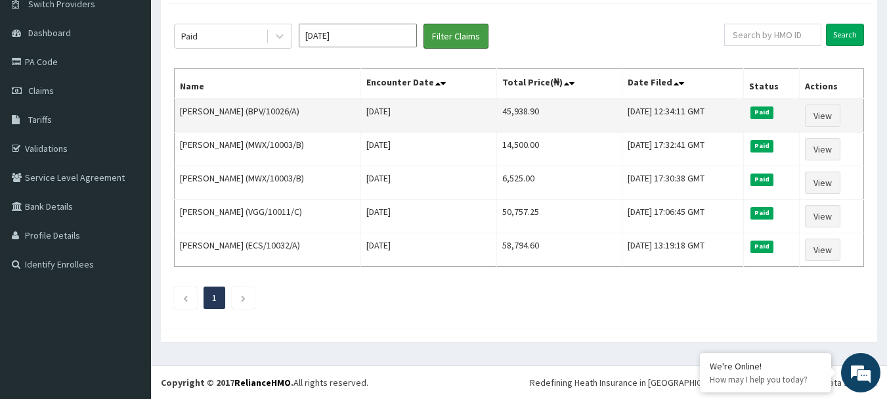
scroll to position [110, 0]
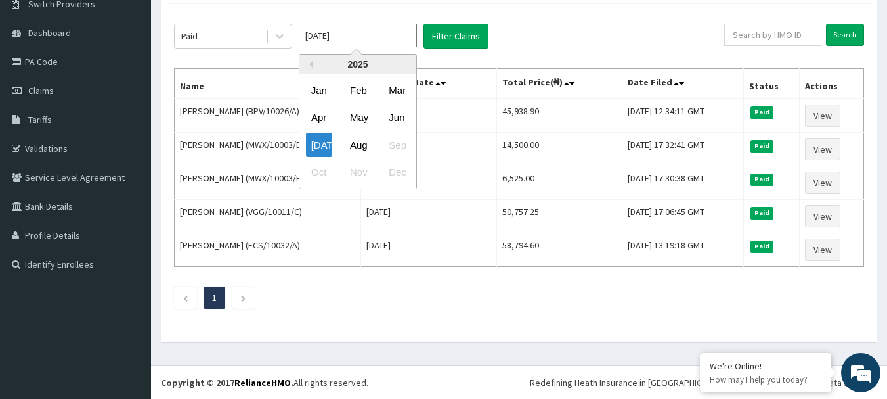
click at [357, 37] on input "Jul 2025" at bounding box center [358, 36] width 118 height 24
click at [399, 121] on div "Jun" at bounding box center [397, 118] width 26 height 24
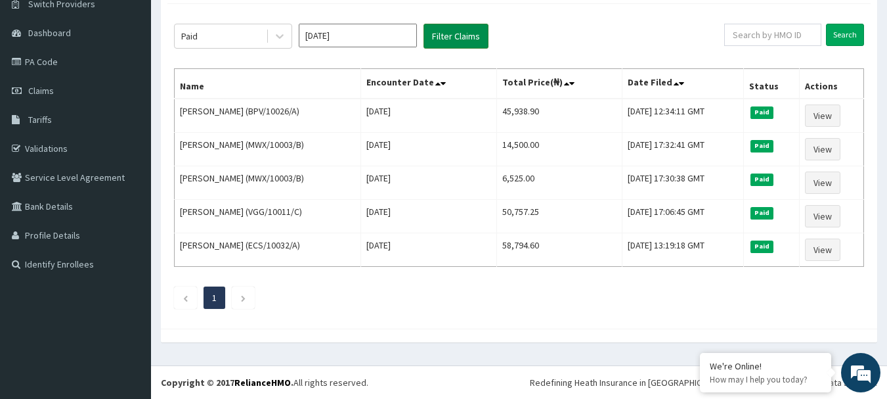
click at [435, 25] on button "Filter Claims" at bounding box center [456, 36] width 65 height 25
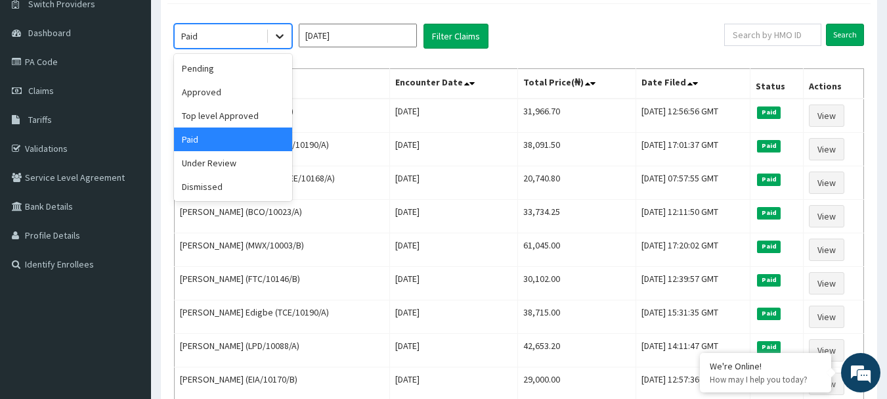
click at [273, 37] on icon at bounding box center [279, 36] width 13 height 13
drag, startPoint x: 236, startPoint y: 89, endPoint x: 452, endPoint y: 54, distance: 218.2
click at [240, 87] on div "Approved" at bounding box center [233, 92] width 118 height 24
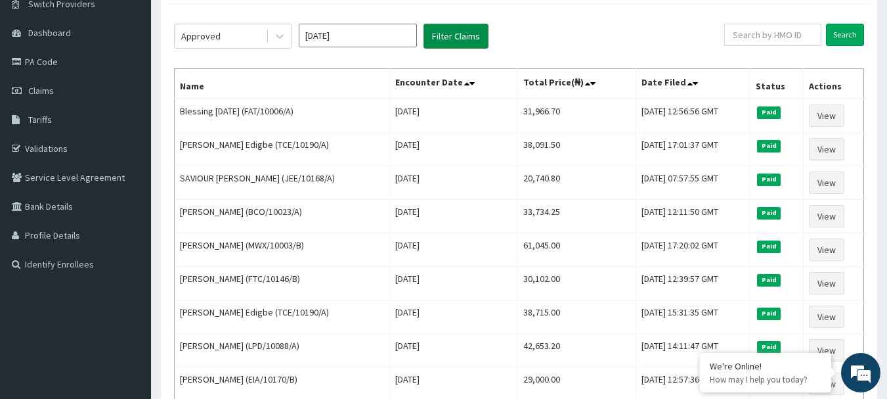
click at [477, 33] on button "Filter Claims" at bounding box center [456, 36] width 65 height 25
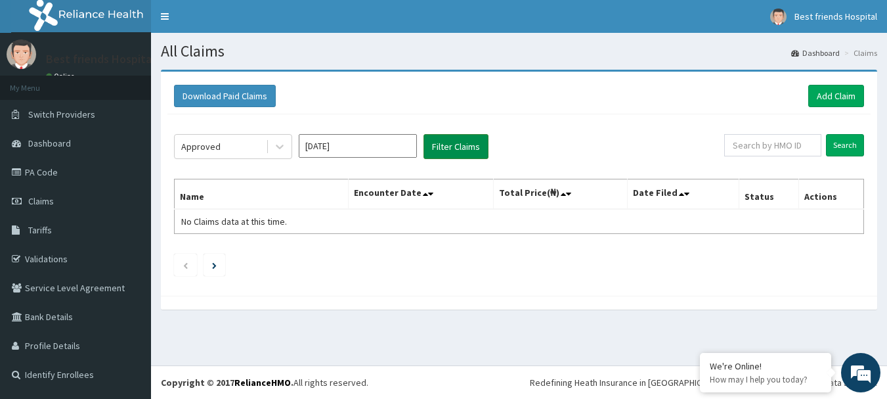
scroll to position [0, 0]
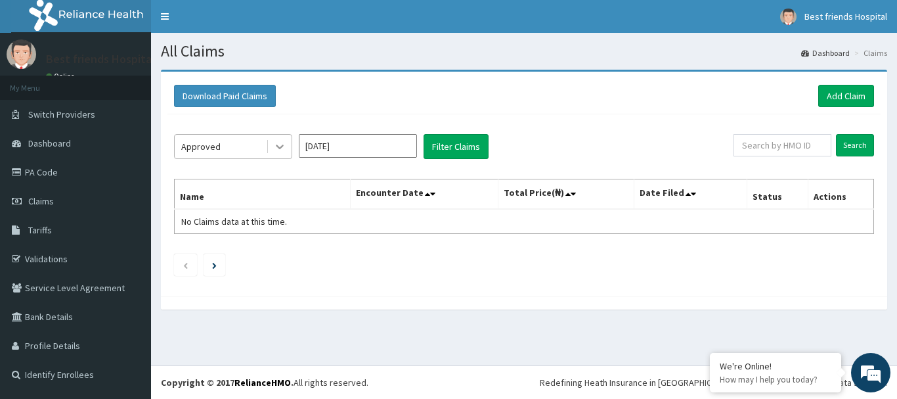
click at [270, 144] on div at bounding box center [280, 147] width 24 height 24
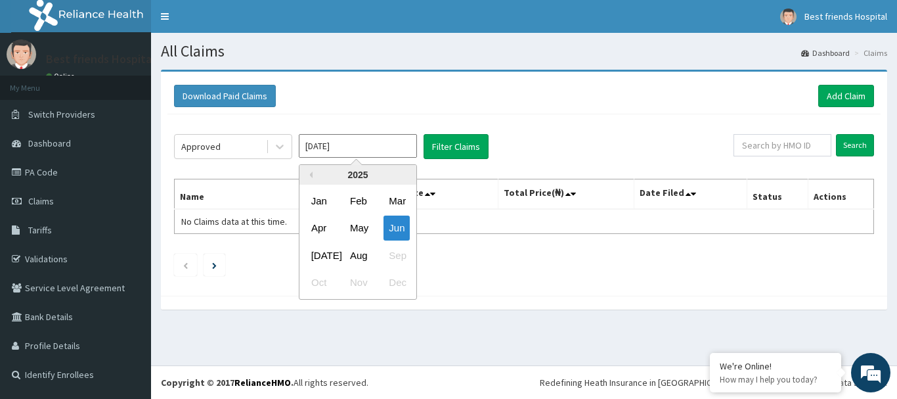
drag, startPoint x: 395, startPoint y: 143, endPoint x: 388, endPoint y: 145, distance: 6.9
click at [395, 143] on input "Jun 2025" at bounding box center [358, 146] width 118 height 24
click at [315, 253] on div "Jul" at bounding box center [319, 255] width 26 height 24
type input "Jul 2025"
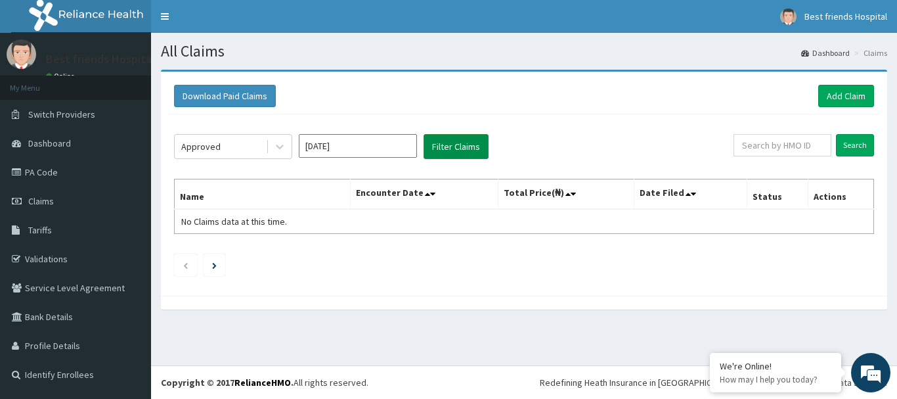
click at [446, 137] on button "Filter Claims" at bounding box center [456, 146] width 65 height 25
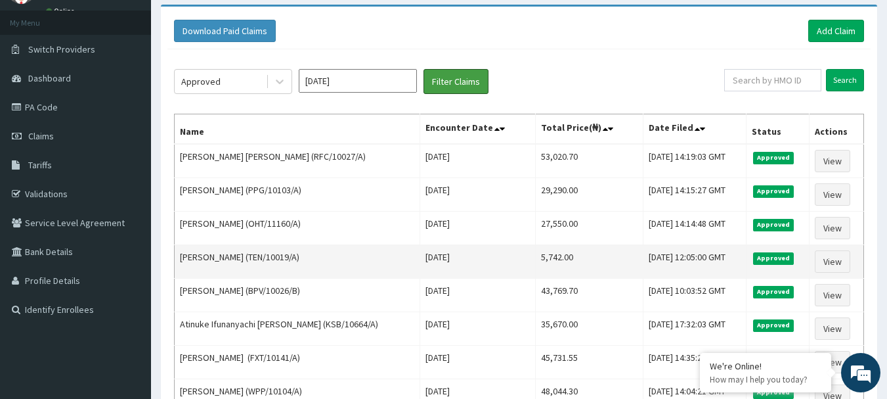
scroll to position [49, 0]
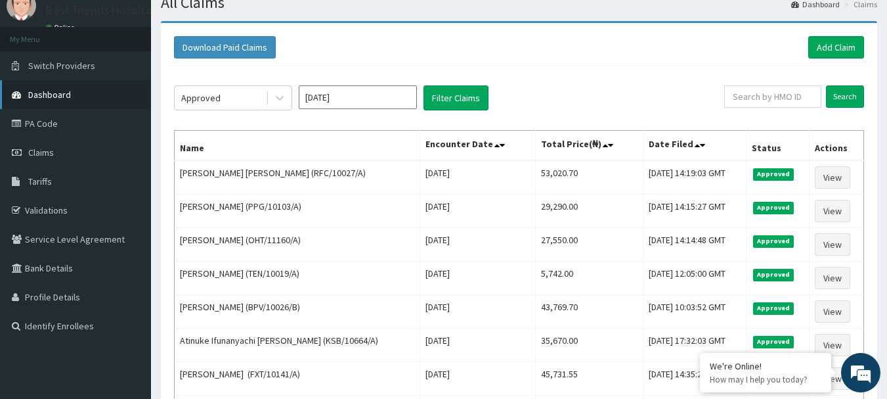
click at [79, 94] on link "Dashboard" at bounding box center [75, 94] width 151 height 29
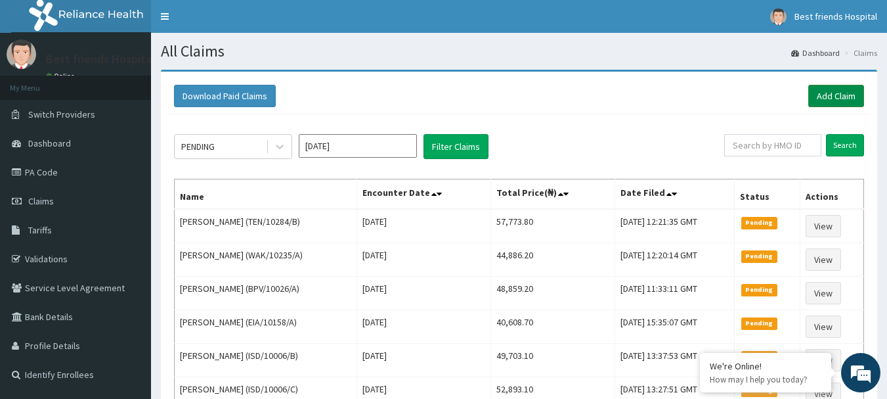
click at [815, 99] on link "Add Claim" at bounding box center [837, 96] width 56 height 22
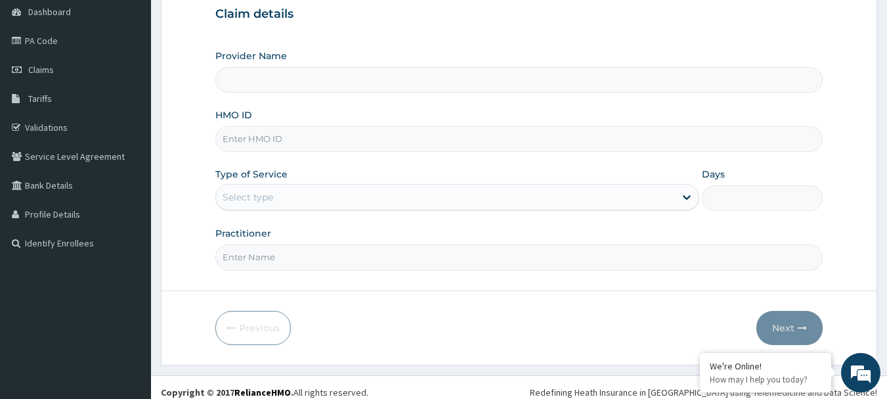
type input "Best Friend Hospital"
click at [351, 144] on input "HMO ID" at bounding box center [519, 139] width 608 height 26
paste input "ISD/10006/C"
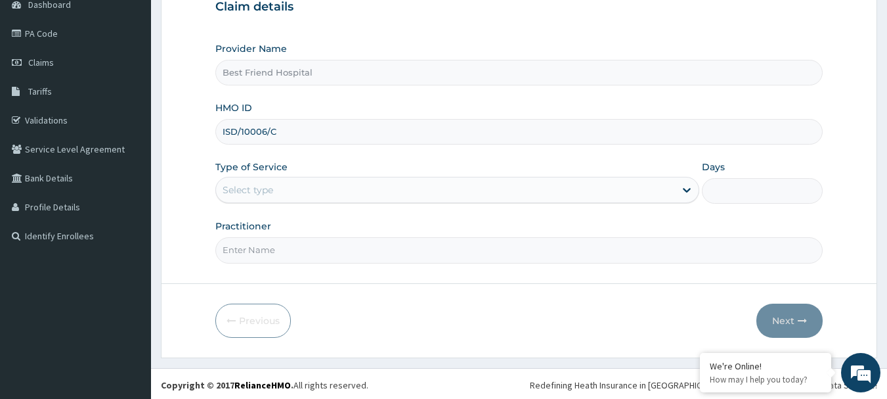
scroll to position [141, 0]
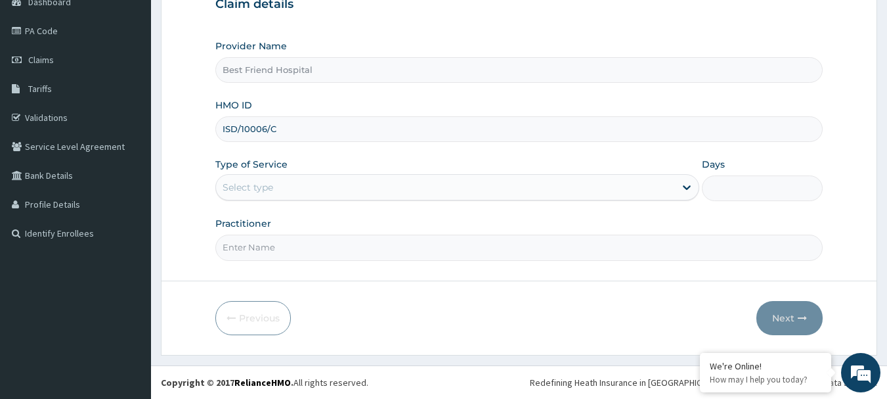
type input "ISD/10006/C"
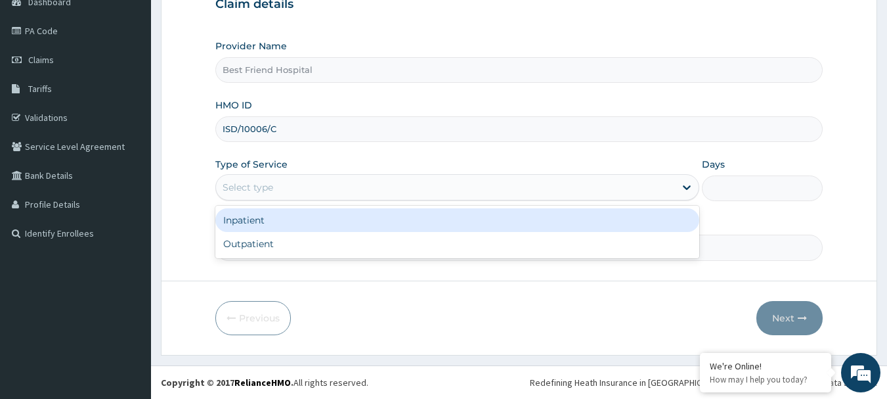
click at [363, 190] on div "Select type" at bounding box center [445, 187] width 459 height 21
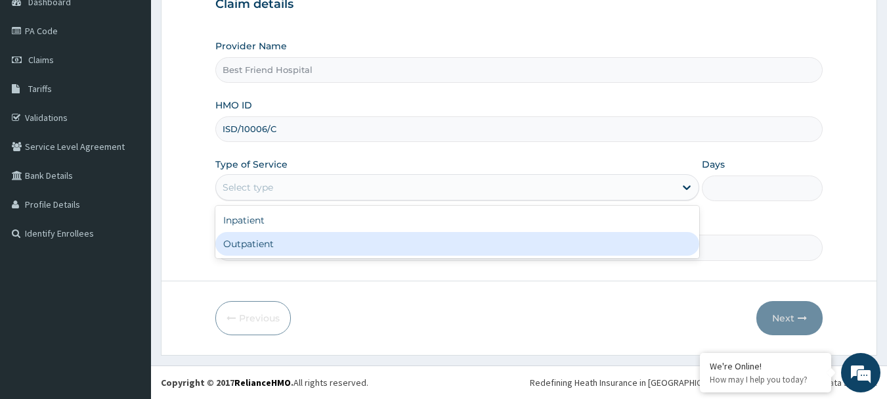
click at [340, 255] on div "Outpatient" at bounding box center [457, 244] width 484 height 24
type input "1"
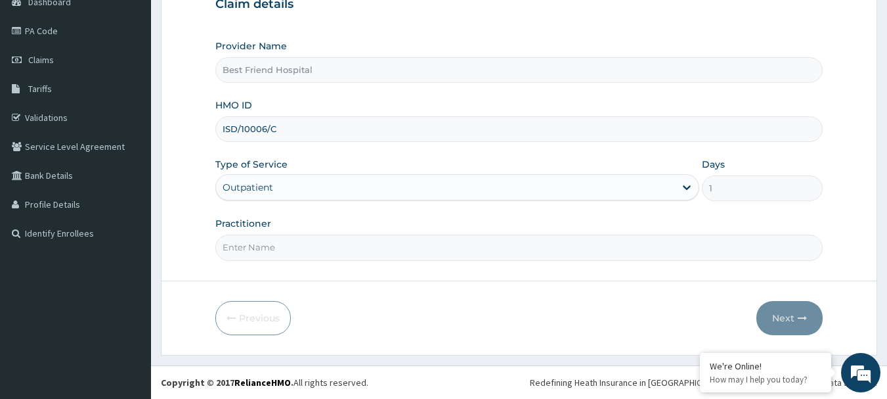
click at [340, 250] on input "Practitioner" at bounding box center [519, 247] width 608 height 26
type input "DR. OLANREWAJU"
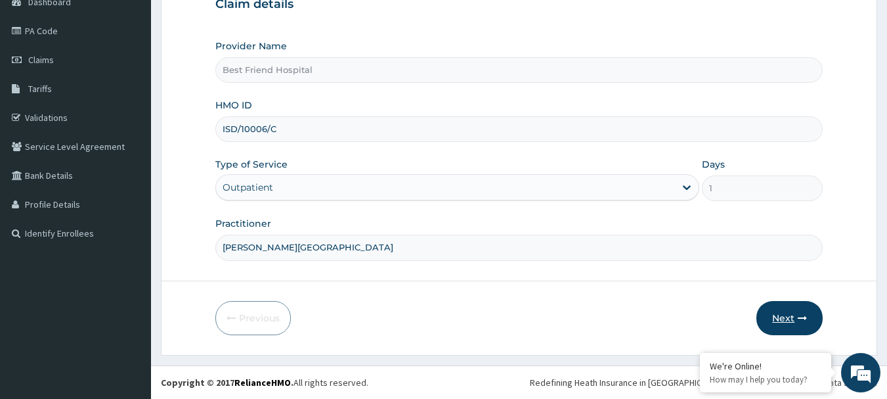
click at [770, 310] on button "Next" at bounding box center [790, 318] width 66 height 34
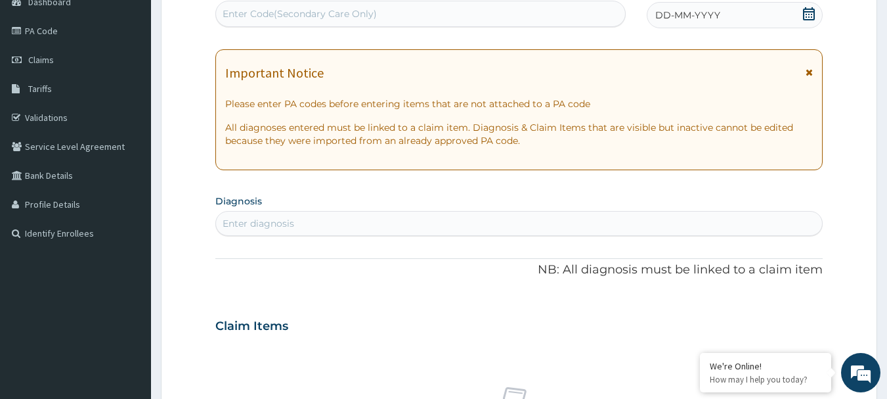
scroll to position [0, 0]
click at [809, 14] on icon at bounding box center [809, 13] width 12 height 13
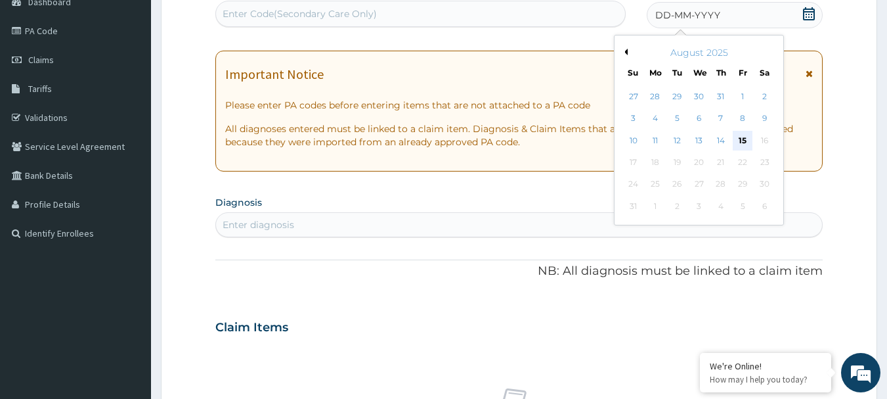
click at [744, 144] on div "15" at bounding box center [743, 141] width 20 height 20
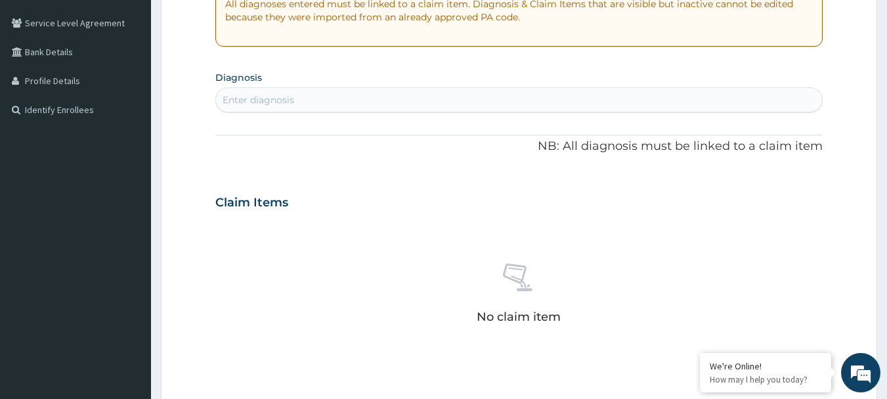
scroll to position [273, 0]
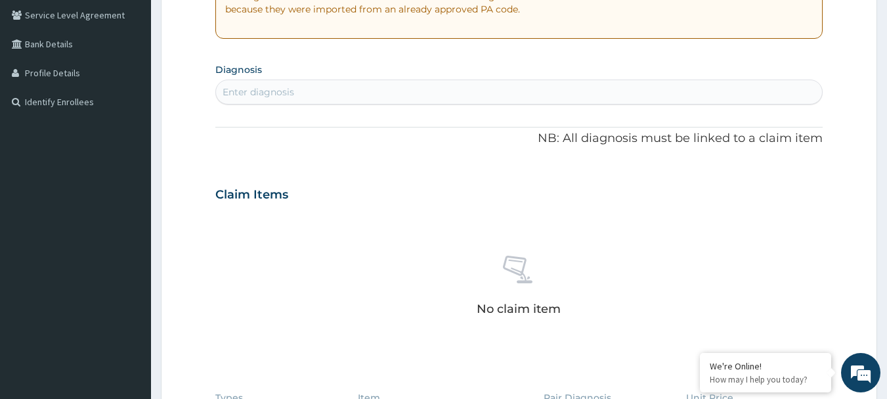
drag, startPoint x: 370, startPoint y: 122, endPoint x: 390, endPoint y: 116, distance: 21.2
click at [389, 116] on div "PA Code / Prescription Code Enter Code(Secondary Care Only) Encounter Date 15-0…" at bounding box center [519, 193] width 608 height 680
click at [416, 93] on div "Enter diagnosis" at bounding box center [519, 91] width 607 height 21
type input "worm"
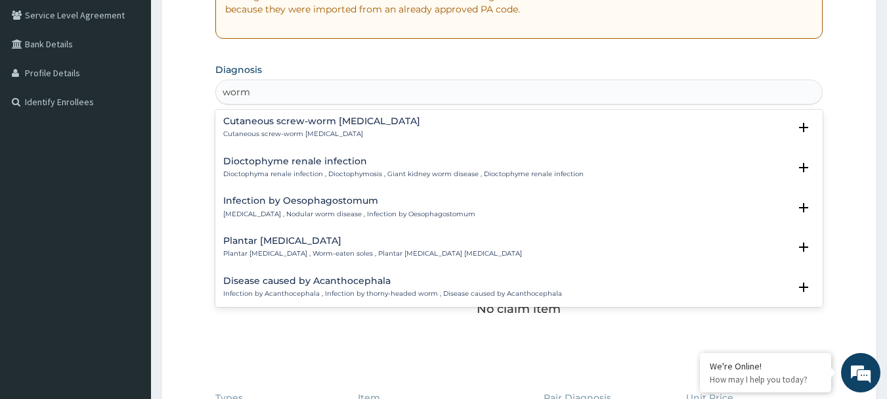
scroll to position [0, 0]
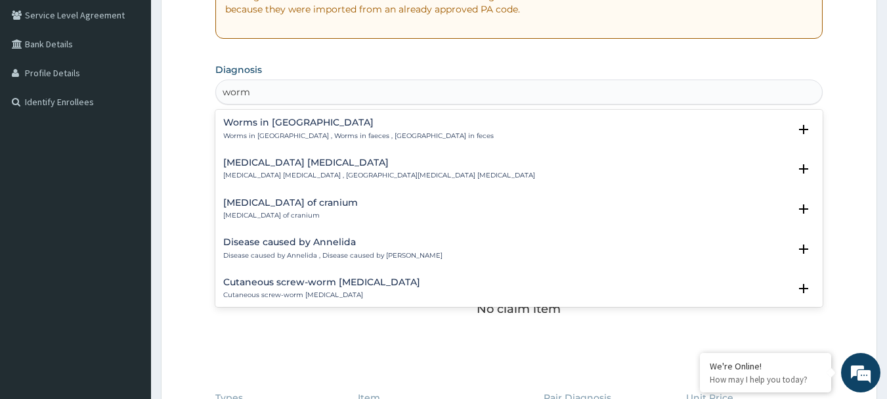
click at [372, 127] on h4 "Worms in stool" at bounding box center [358, 123] width 271 height 10
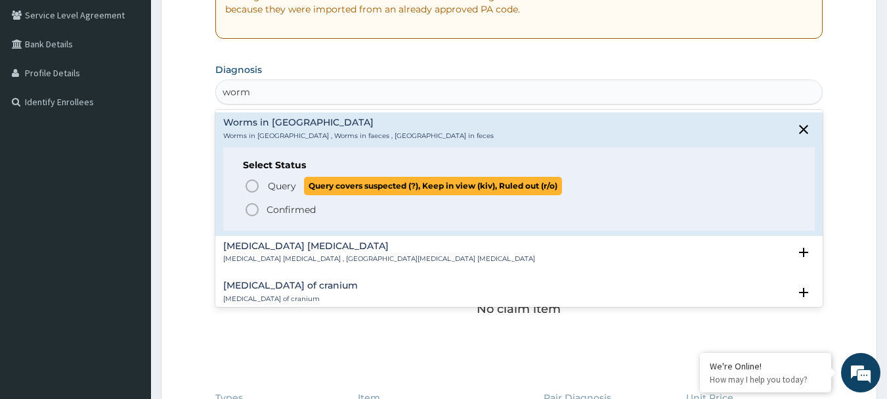
click at [252, 185] on icon "status option query" at bounding box center [252, 186] width 16 height 16
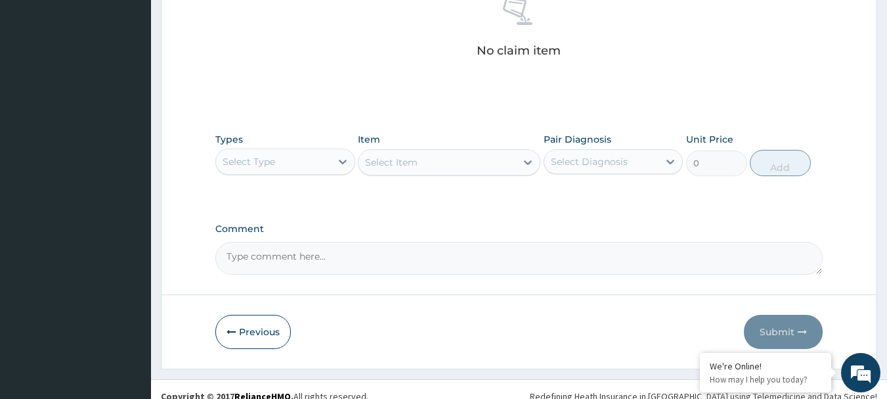
scroll to position [535, 0]
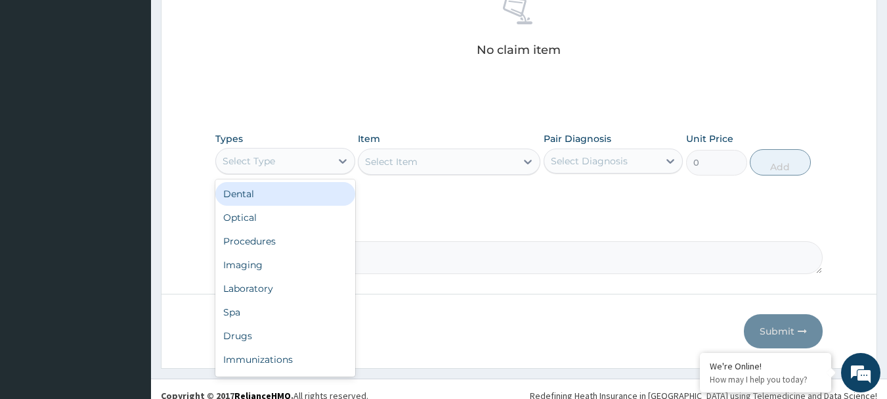
click at [326, 164] on div "Select Type" at bounding box center [273, 160] width 115 height 21
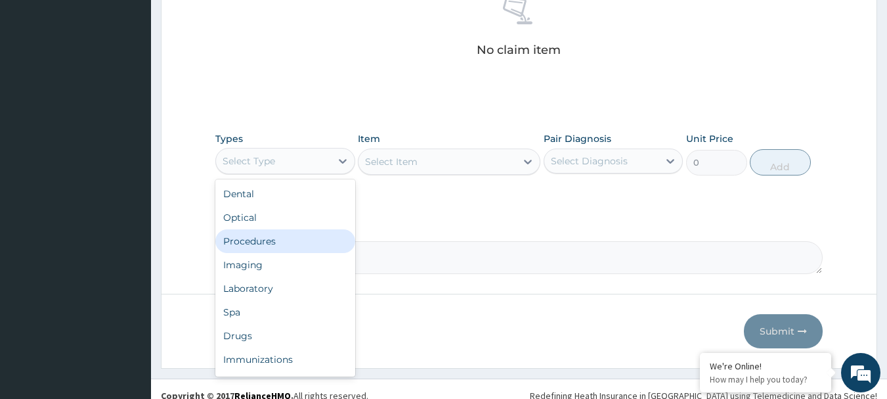
click at [305, 237] on div "Procedures" at bounding box center [285, 241] width 140 height 24
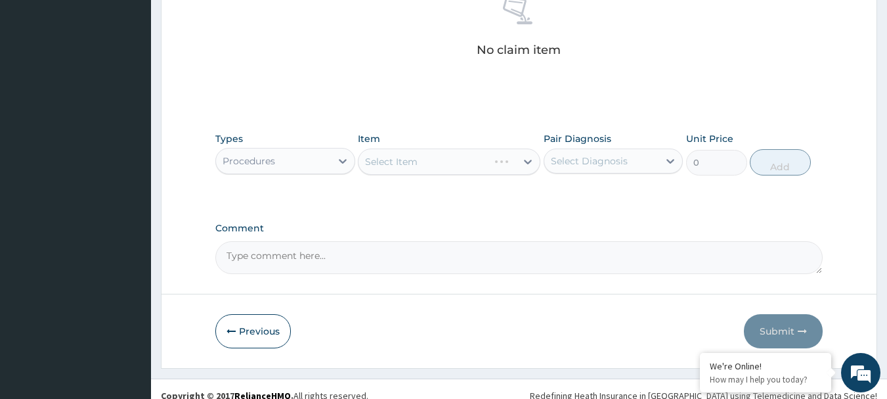
click at [579, 158] on div "Select Diagnosis" at bounding box center [589, 160] width 77 height 13
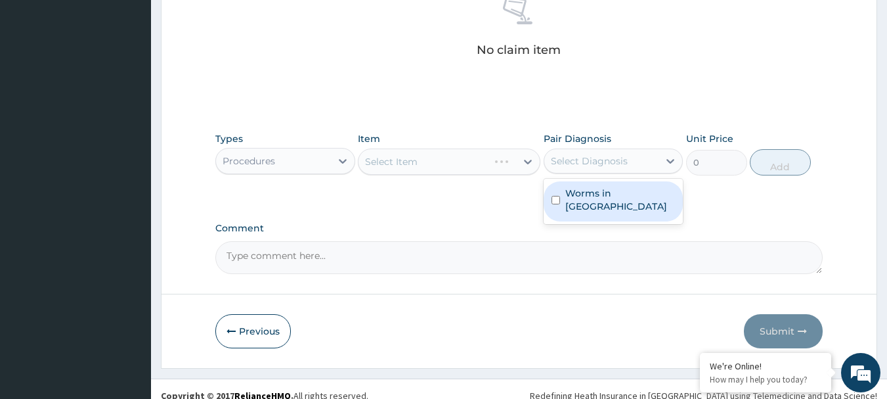
click at [588, 188] on label "Worms in stool" at bounding box center [621, 200] width 110 height 26
checkbox input "true"
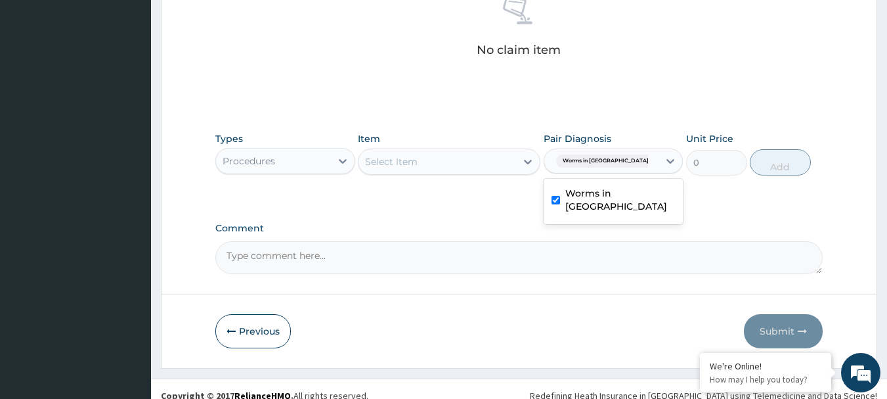
click at [522, 156] on icon at bounding box center [528, 161] width 13 height 13
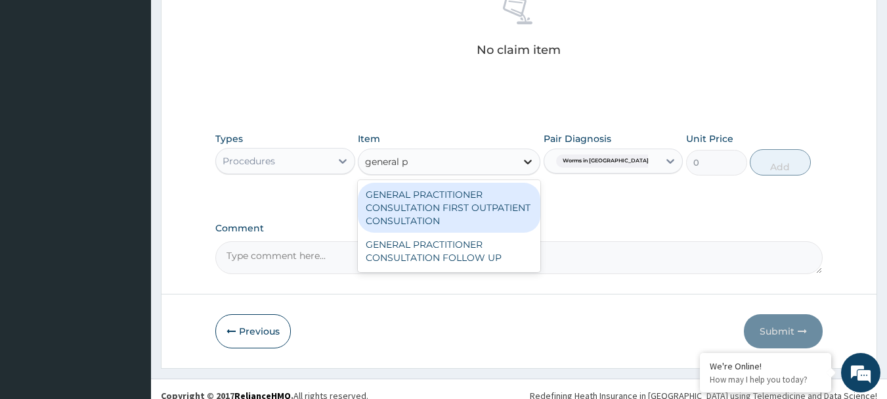
type input "general pr"
drag, startPoint x: 477, startPoint y: 207, endPoint x: 566, endPoint y: 192, distance: 90.5
click at [479, 207] on div "GENERAL PRACTITIONER CONSULTATION FIRST OUTPATIENT CONSULTATION" at bounding box center [449, 208] width 183 height 50
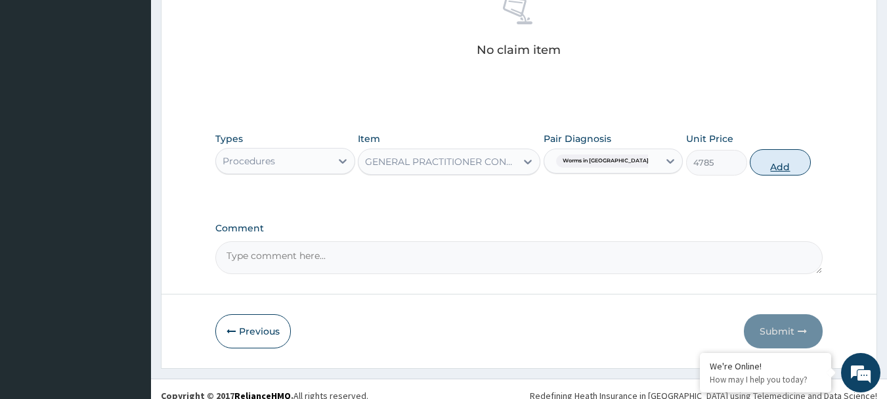
click at [810, 164] on button "Add" at bounding box center [780, 162] width 61 height 26
type input "0"
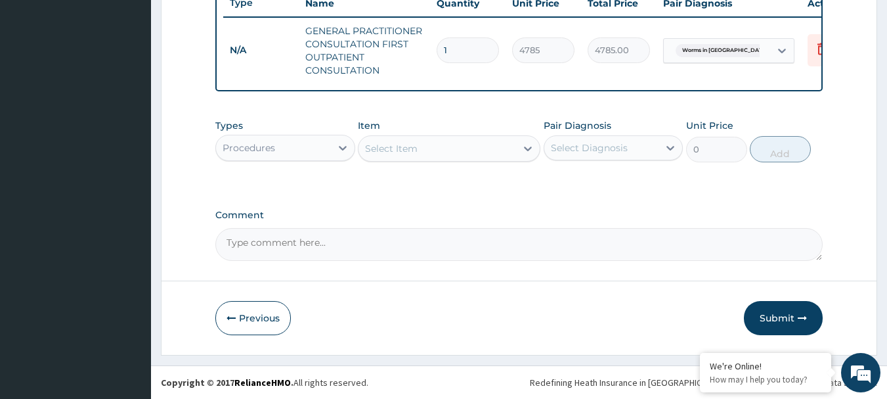
scroll to position [516, 0]
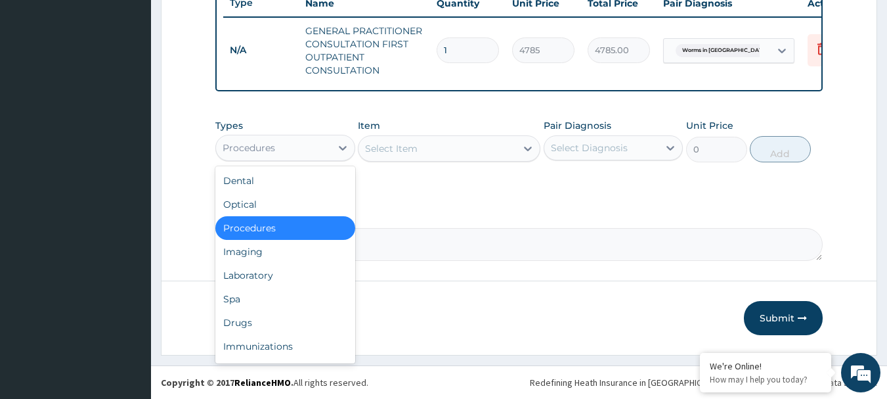
click at [303, 151] on div "Procedures" at bounding box center [273, 147] width 115 height 21
drag, startPoint x: 294, startPoint y: 322, endPoint x: 336, endPoint y: 263, distance: 72.0
click at [294, 321] on div "Drugs" at bounding box center [285, 323] width 140 height 24
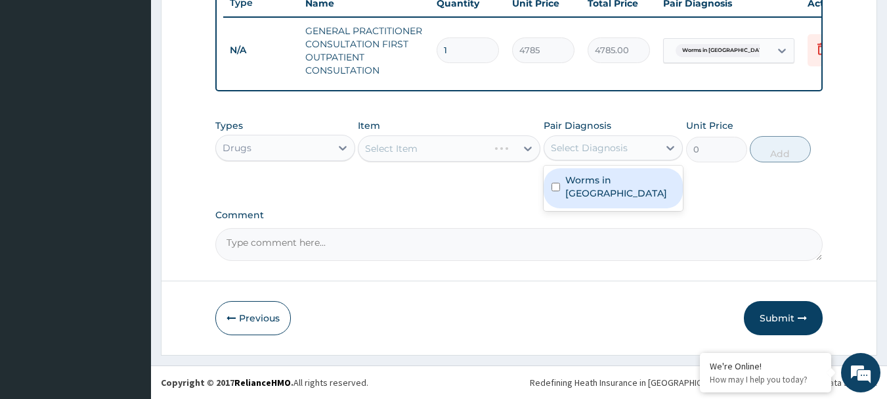
drag, startPoint x: 594, startPoint y: 152, endPoint x: 586, endPoint y: 187, distance: 36.5
click at [592, 160] on div "option Worms in stool, selected. option Worms in stool focused, 1 of 1. 1 resul…" at bounding box center [614, 147] width 140 height 25
click at [585, 188] on div "Worms in stool" at bounding box center [614, 188] width 140 height 40
checkbox input "true"
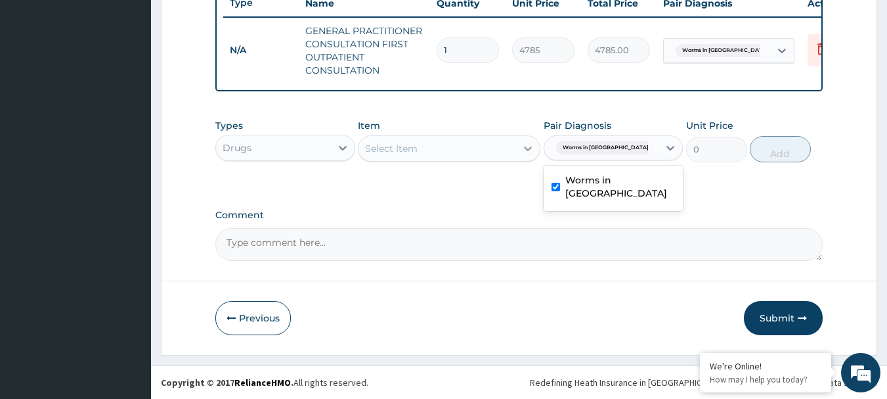
click at [518, 146] on div at bounding box center [528, 149] width 24 height 24
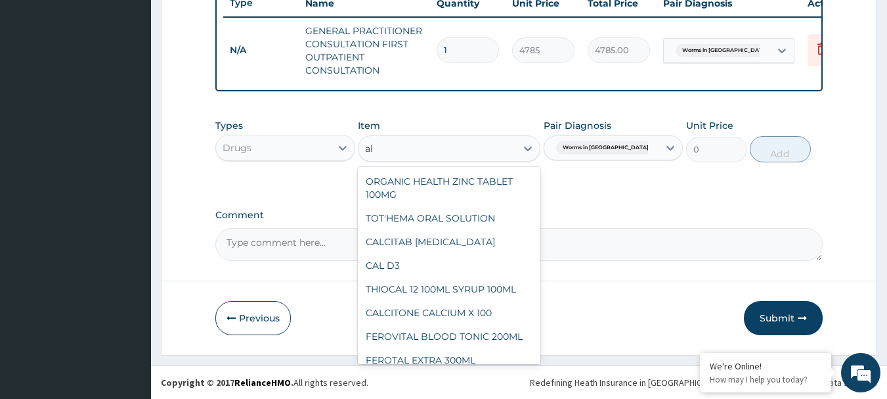
type input "a"
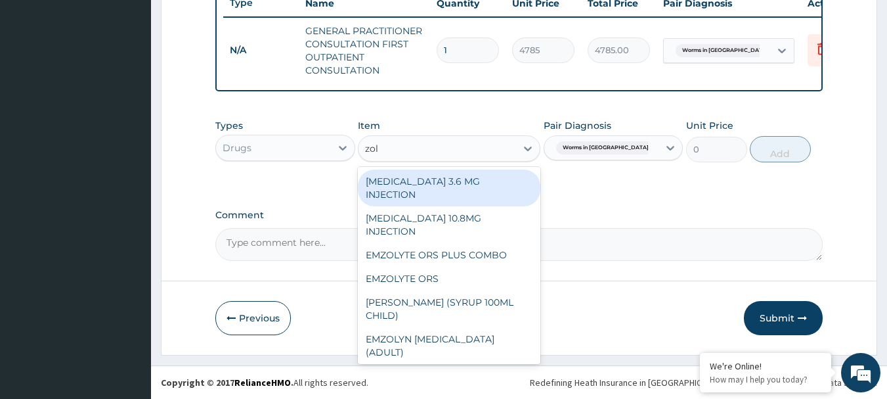
type input "zole"
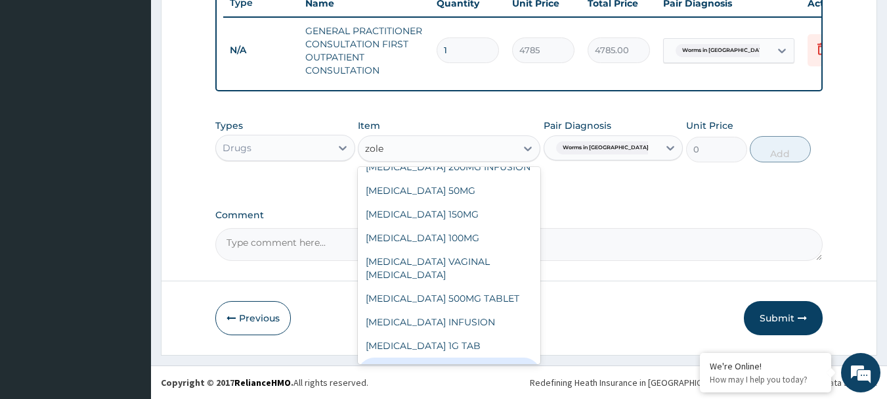
scroll to position [0, 0]
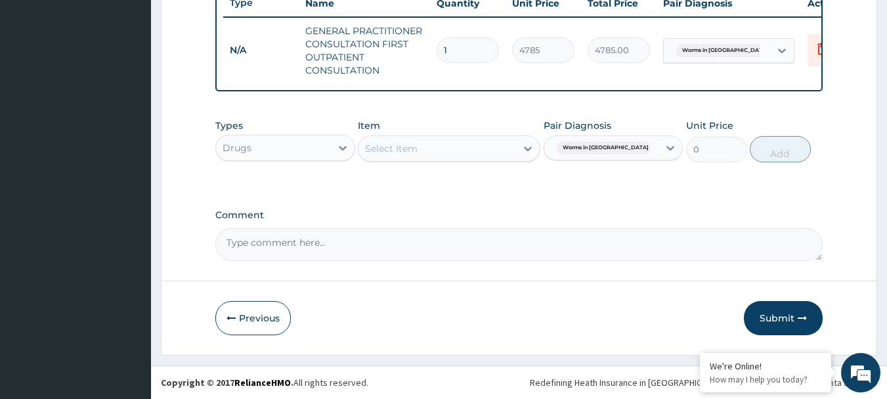
click at [460, 144] on div "Select Item" at bounding box center [438, 148] width 158 height 21
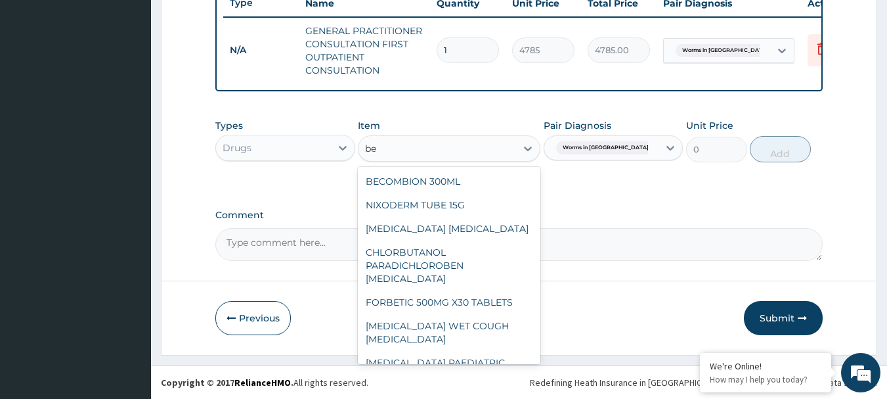
type input "b"
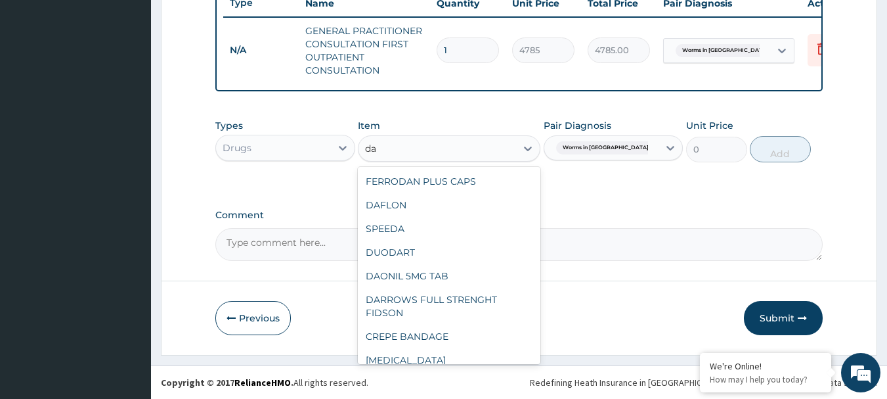
type input "d"
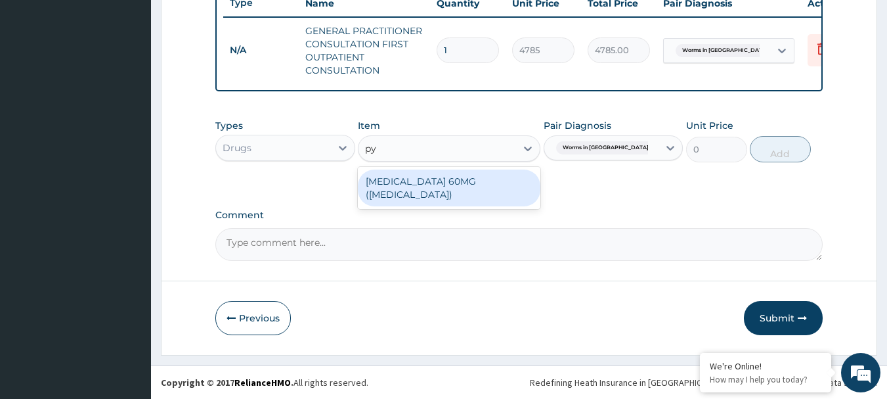
type input "p"
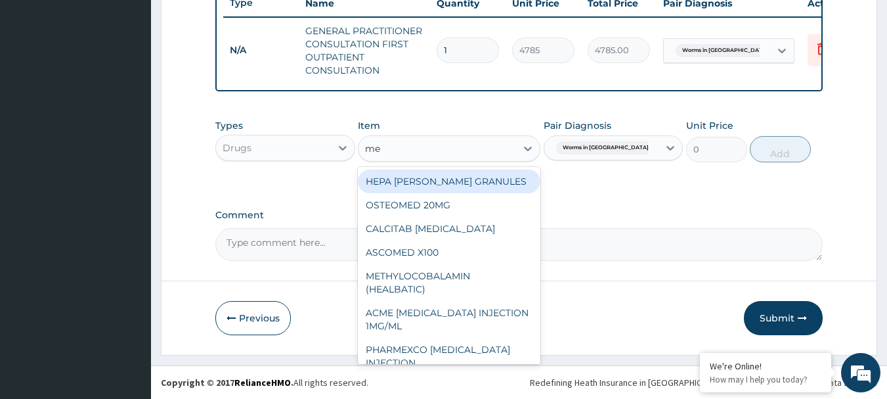
type input "m"
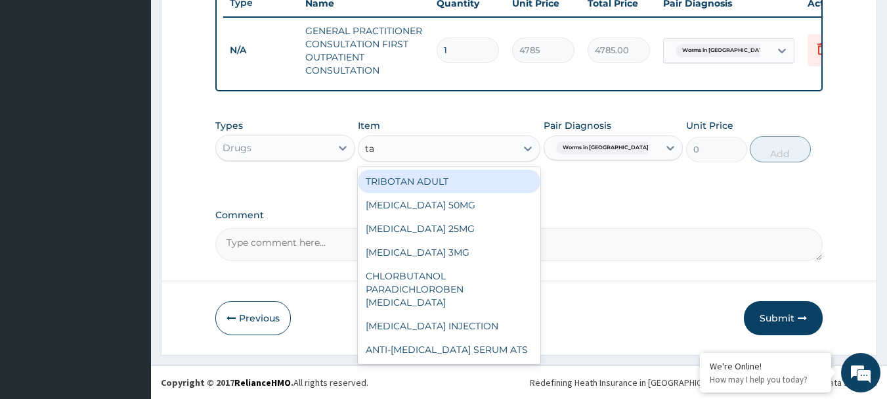
type input "t"
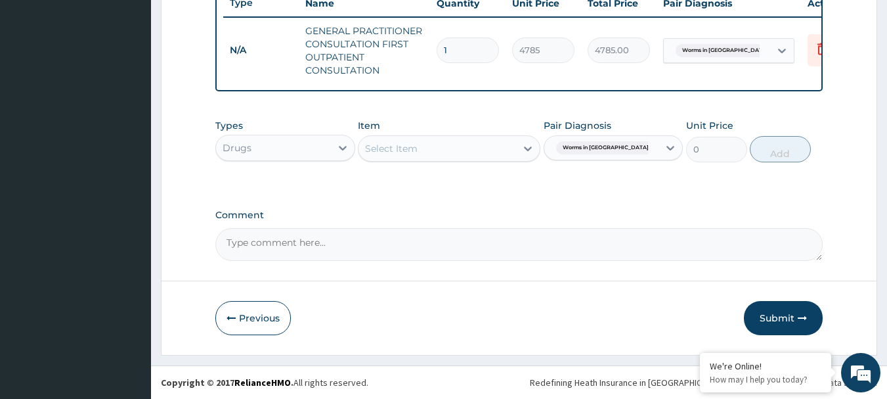
click at [630, 173] on div "Types Drugs Item Select Item Pair Diagnosis Worms in stool Unit Price 0 Add" at bounding box center [519, 150] width 608 height 76
click at [479, 245] on textarea "Comment" at bounding box center [519, 244] width 608 height 33
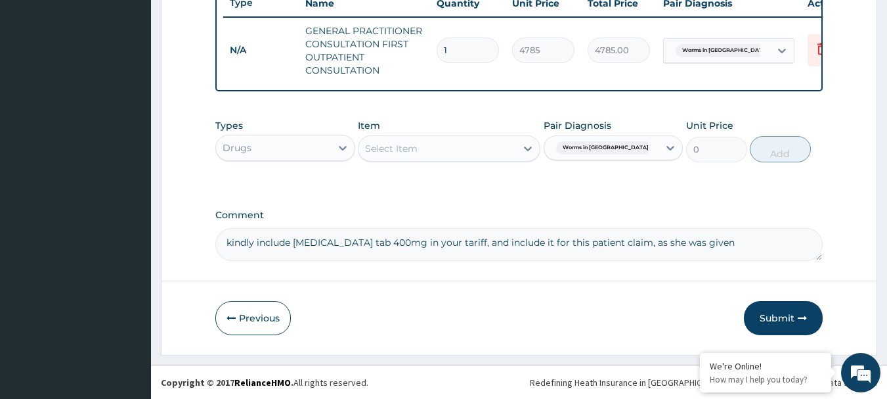
click at [520, 241] on textarea "kindly include albendazole tab 400mg in your tariff, and include it for this pa…" at bounding box center [519, 244] width 608 height 33
click at [526, 242] on textarea "kindly include albendazole tab 400mg in your tariff, and add it for this patien…" at bounding box center [519, 244] width 608 height 33
type textarea "kindly include albendazole tab 400mg in your tariff, and add it to this patient…"
click at [785, 321] on button "Submit" at bounding box center [783, 318] width 79 height 34
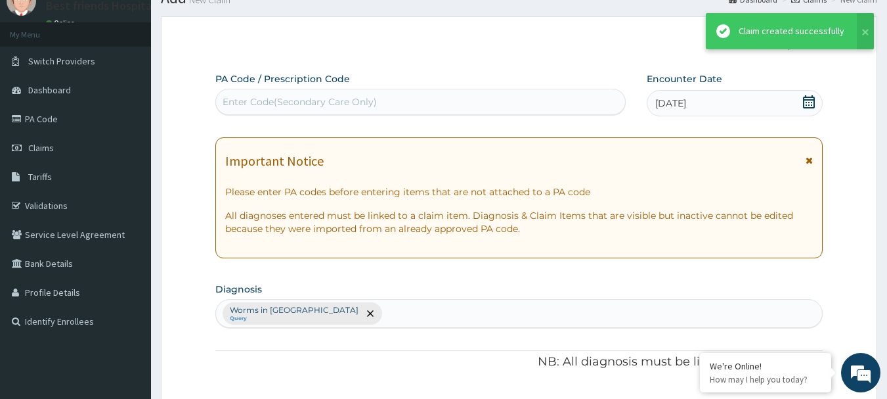
scroll to position [516, 0]
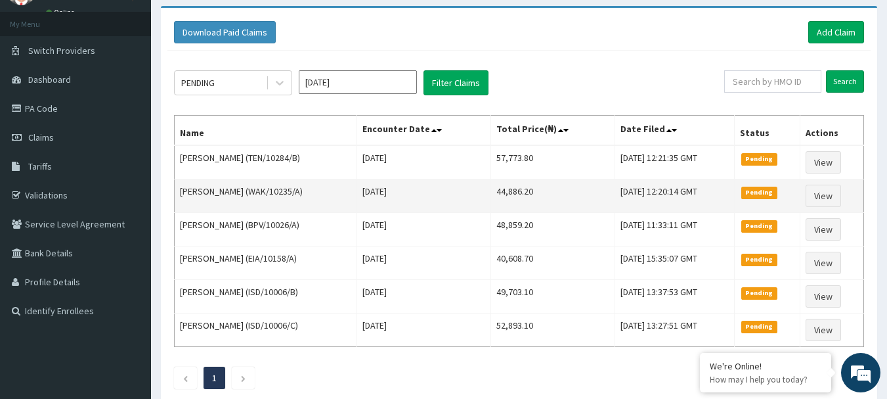
scroll to position [66, 0]
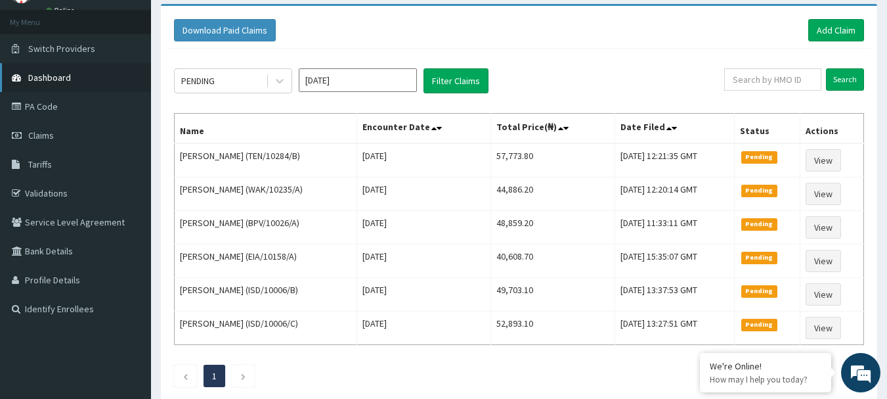
click at [64, 75] on span "Dashboard" at bounding box center [49, 78] width 43 height 12
